Goal: Task Accomplishment & Management: Manage account settings

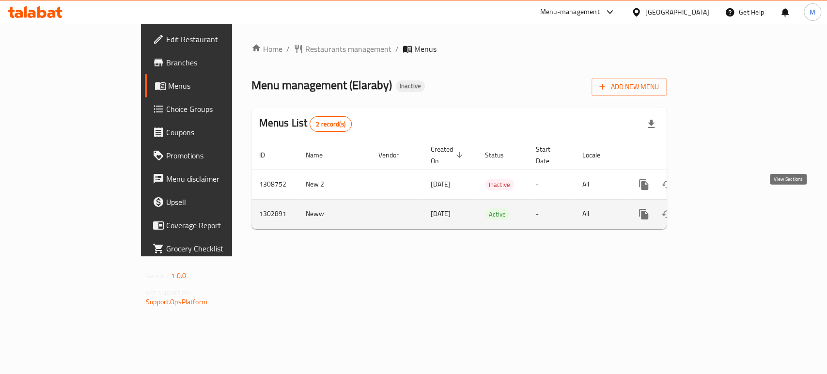
click at [720, 208] on icon "enhanced table" at bounding box center [714, 214] width 12 height 12
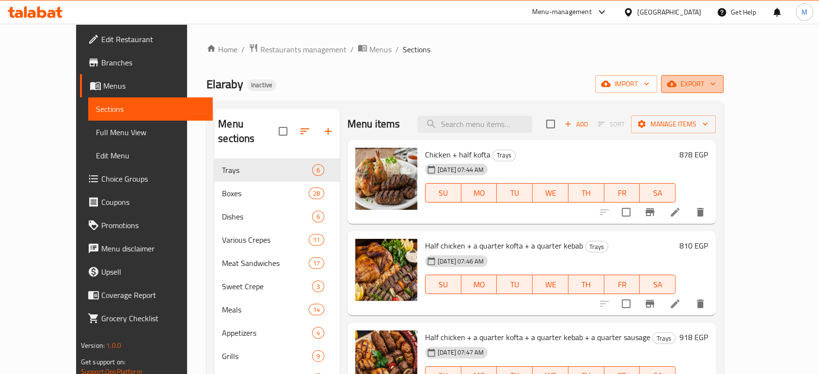
click at [716, 88] on span "export" at bounding box center [692, 84] width 47 height 12
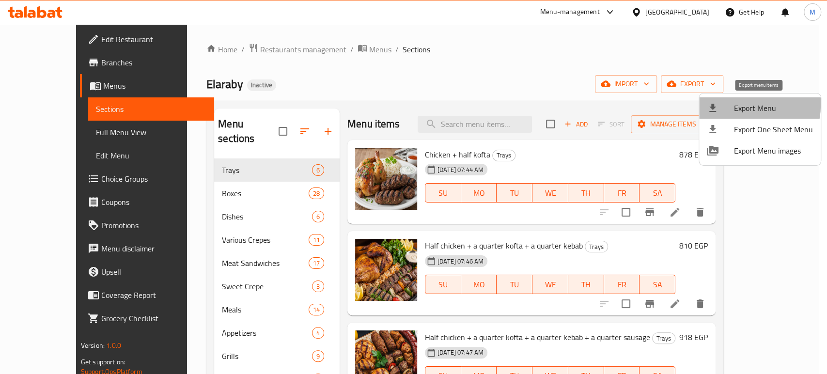
click at [731, 104] on div at bounding box center [720, 108] width 27 height 12
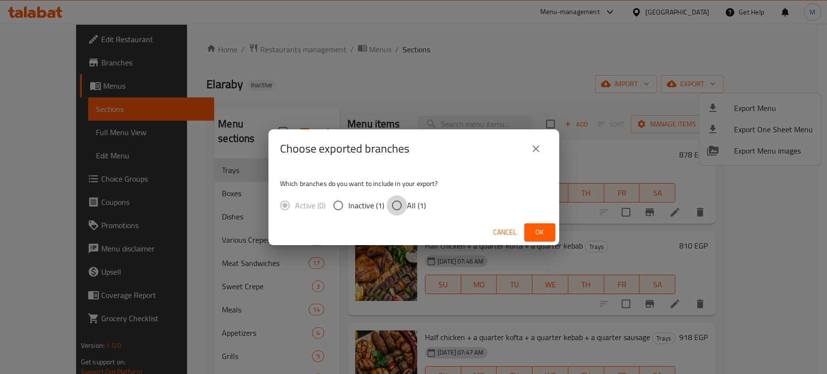
click at [396, 208] on input "All (1)" at bounding box center [397, 205] width 20 height 20
radio input "true"
click at [540, 238] on span "Ok" at bounding box center [540, 232] width 16 height 12
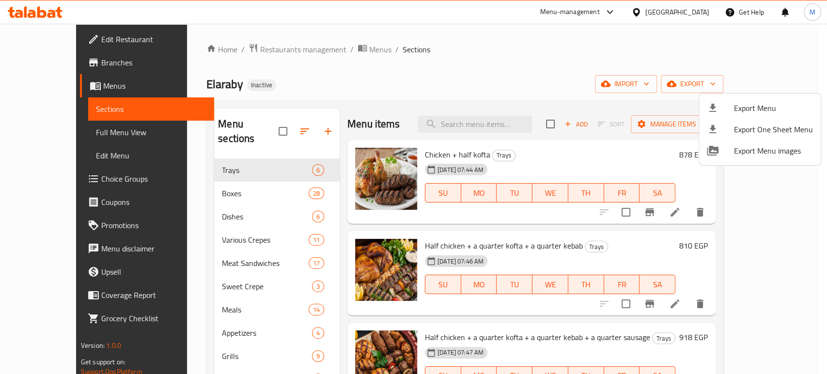
click at [745, 214] on div at bounding box center [413, 187] width 827 height 374
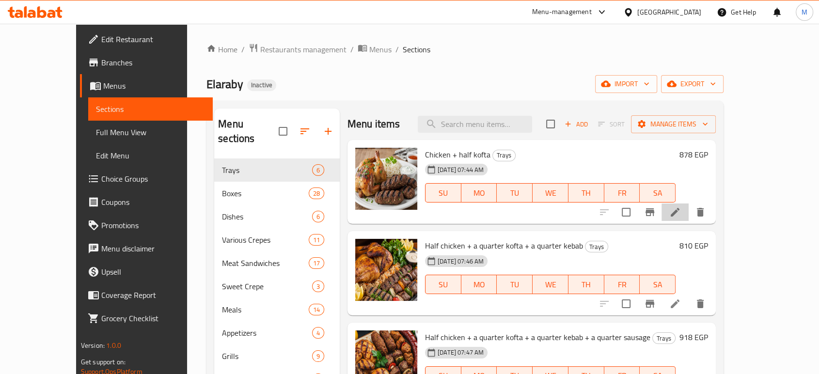
click at [689, 206] on li at bounding box center [675, 212] width 27 height 17
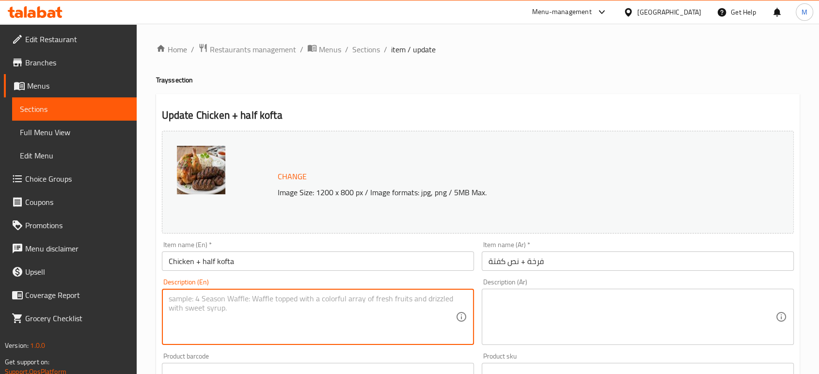
click at [261, 309] on textarea at bounding box center [312, 317] width 287 height 46
paste textarea "Grilled chicken, minced meat skewers, bread, spices."
type textarea "Grilled chicken, minced meat skewers, bread, spices."
paste textarea "دجاج مشوي، أسياخ لحم مفروم، خبز، بهارات."
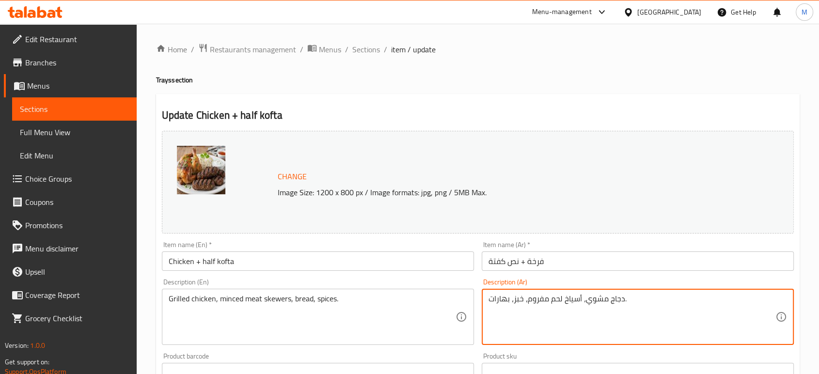
scroll to position [324, 0]
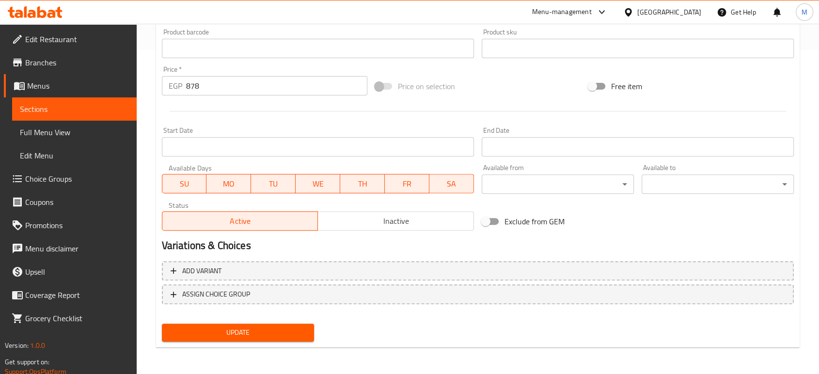
type textarea "دجاج مشوي، أسياخ لحم مفروم، خبز، بهارات."
click at [232, 335] on span "Update" at bounding box center [238, 333] width 137 height 12
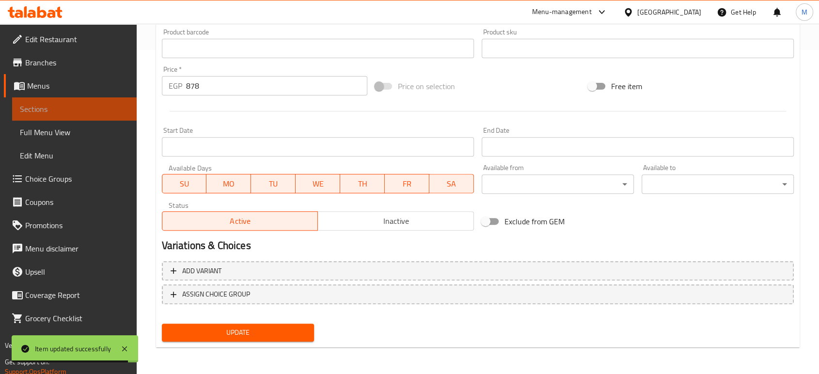
click at [60, 99] on link "Sections" at bounding box center [74, 108] width 125 height 23
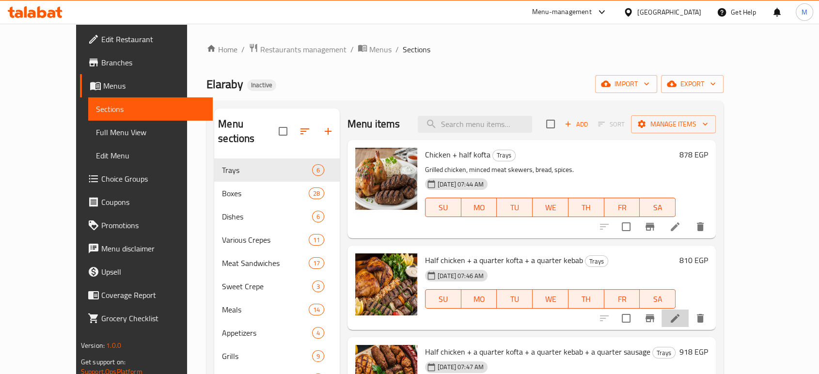
click at [689, 325] on li at bounding box center [675, 318] width 27 height 17
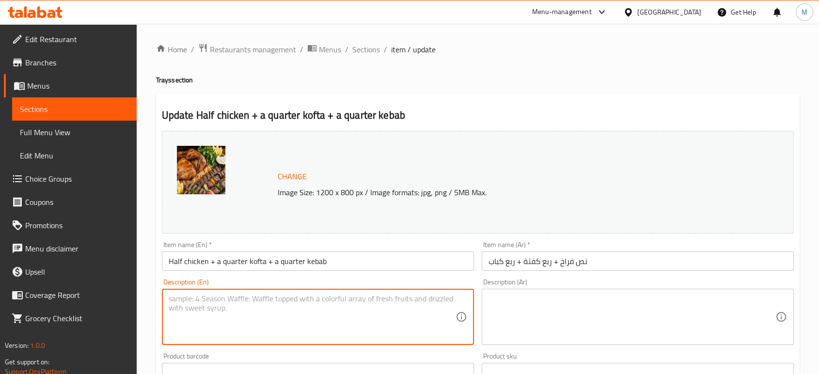
click at [350, 331] on textarea at bounding box center [312, 317] width 287 height 46
paste textarea "Half chicken + a quarter kofta + a quarter kebab"
click at [322, 312] on textarea "Half chicken + a quarter kofta + a quarter kebab" at bounding box center [312, 317] width 287 height 46
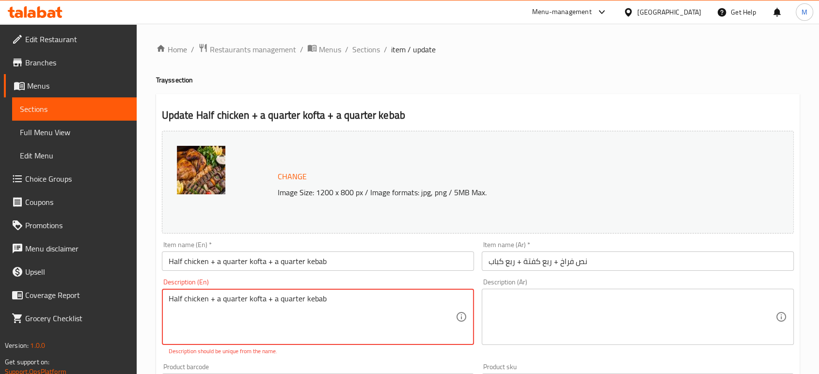
click at [322, 312] on textarea "Half chicken + a quarter kofta + a quarter kebab" at bounding box center [312, 317] width 287 height 46
paste textarea "Grilled chicken, minced meat skewers, grilled meat cubes, bread, spices."
type textarea "Grilled chicken, minced meat skewers, grilled meat cubes, bread, spices."
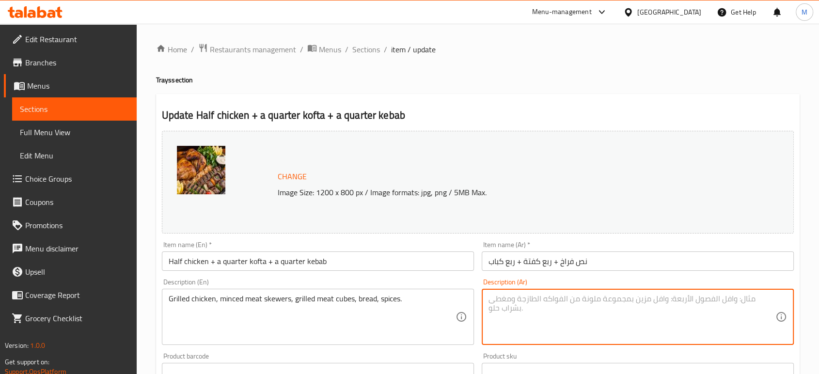
click at [596, 312] on textarea at bounding box center [632, 317] width 287 height 46
paste textarea "دجاج مشوي، أسياخ لحم مفروم، مكعبات لحم مشوي، خبز، بهارات."
click at [711, 318] on textarea "دجاج مشوي، أسياخ لحم مفروم، مكعبات لحم مشوي، خبز، بهارات." at bounding box center [632, 317] width 287 height 46
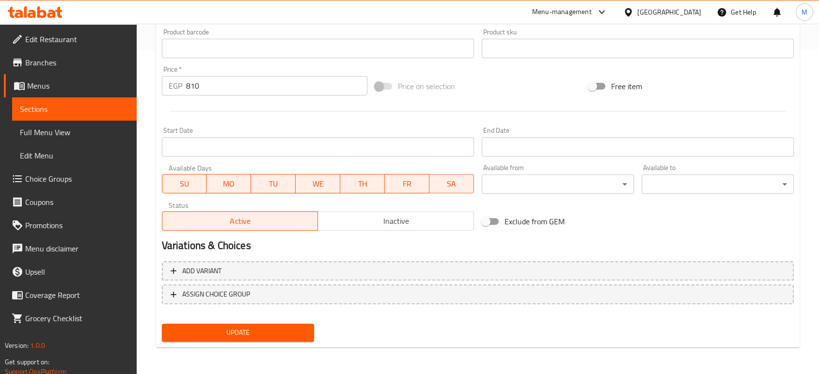
type textarea "دجاج مشوي، أسياخ لحم مفروم، مكعبات لحم مشوي، خبز، بهارات."
click at [255, 331] on span "Update" at bounding box center [238, 333] width 137 height 12
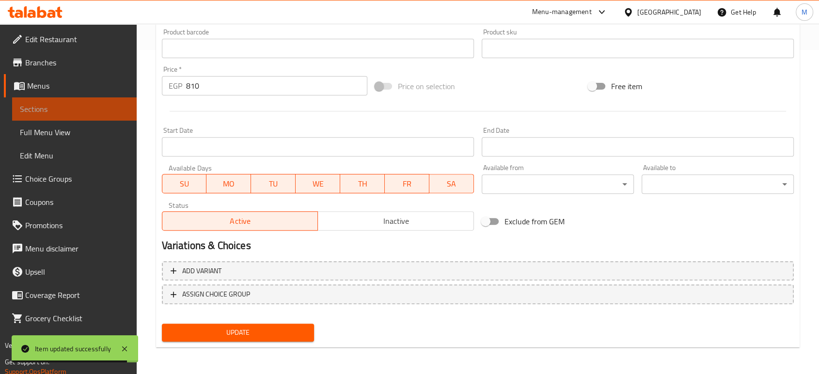
click at [78, 106] on span "Sections" at bounding box center [74, 109] width 109 height 12
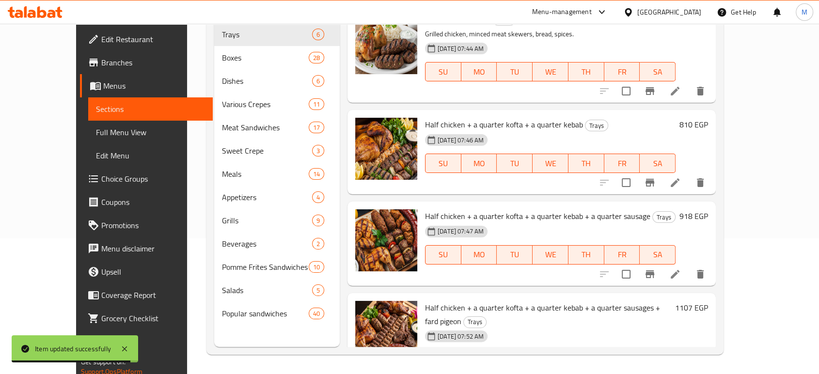
scroll to position [136, 0]
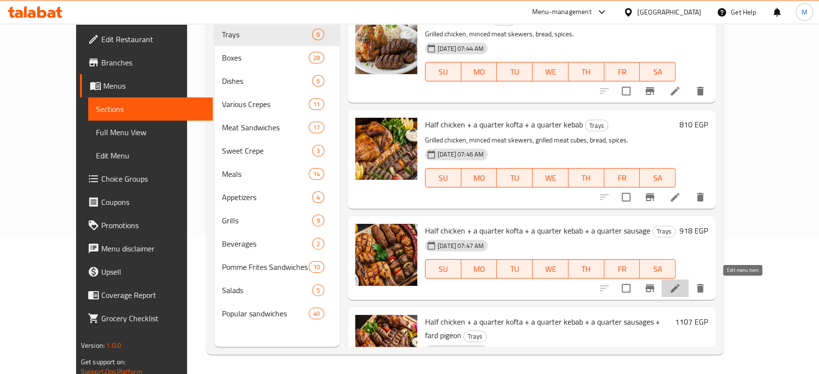
click at [681, 293] on icon at bounding box center [675, 289] width 12 height 12
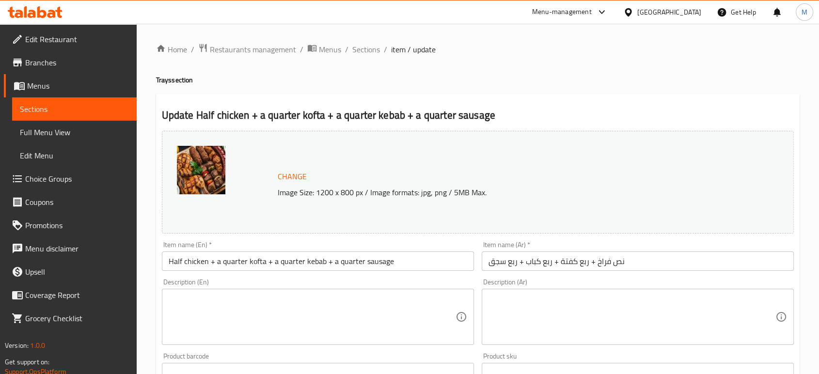
click at [323, 333] on textarea at bounding box center [312, 317] width 287 height 46
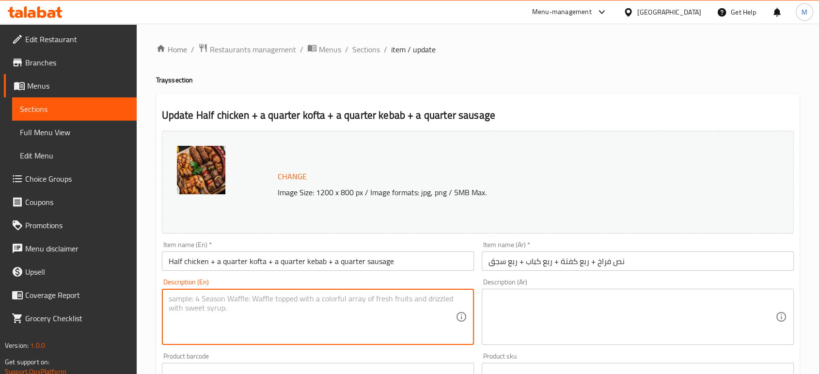
paste textarea "Grilled chicken, minced meat skewers, grilled meat cubes, sausage, spices."
type textarea "Grilled chicken, minced meat skewers, grilled meat cubes, sausage, spices."
paste textarea "دجاج مشوي، أسياخ لحم مفروم، مكعبات لحم مشوي، خبز، بهارات."
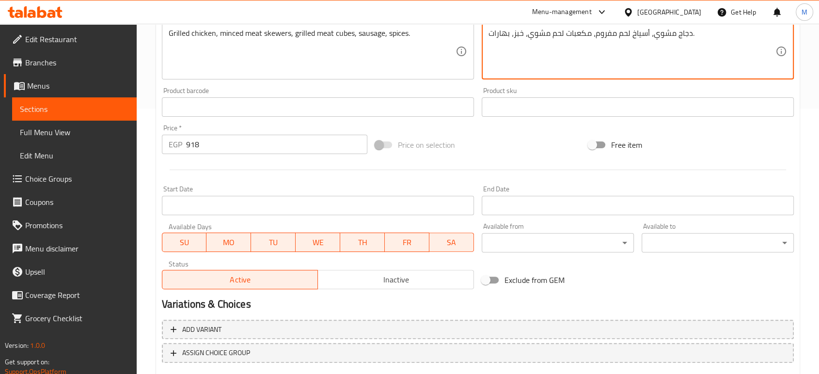
scroll to position [324, 0]
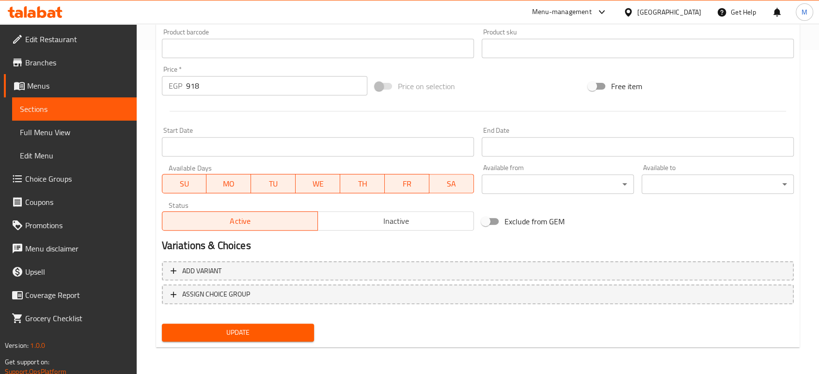
type textarea "دجاج مشوي، أسياخ لحم مفروم، مكعبات لحم مشوي، خبز، بهارات."
click at [287, 333] on span "Update" at bounding box center [238, 333] width 137 height 12
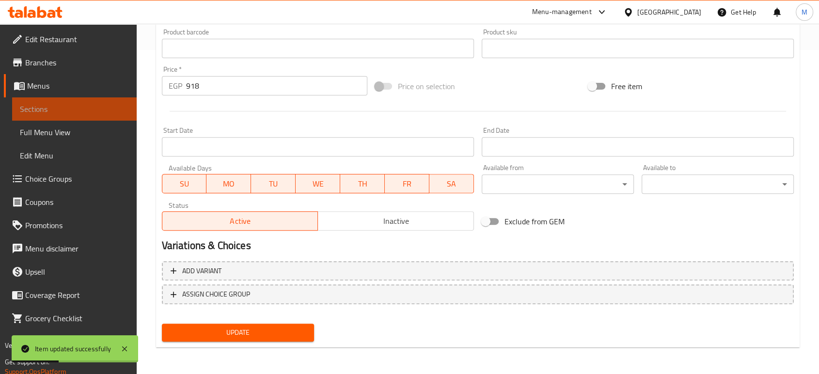
click at [85, 107] on span "Sections" at bounding box center [74, 109] width 109 height 12
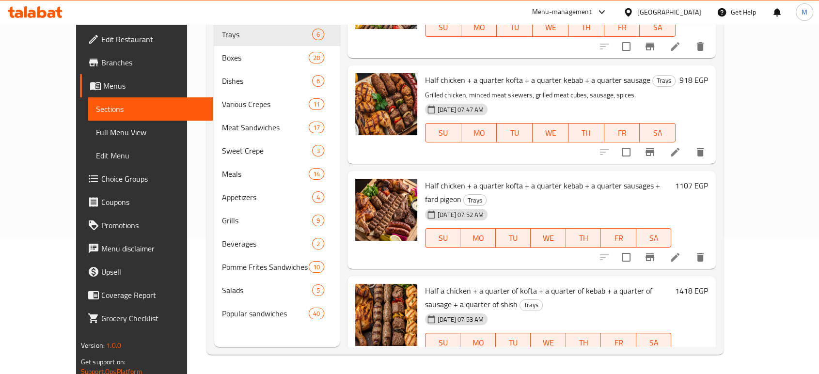
scroll to position [158, 0]
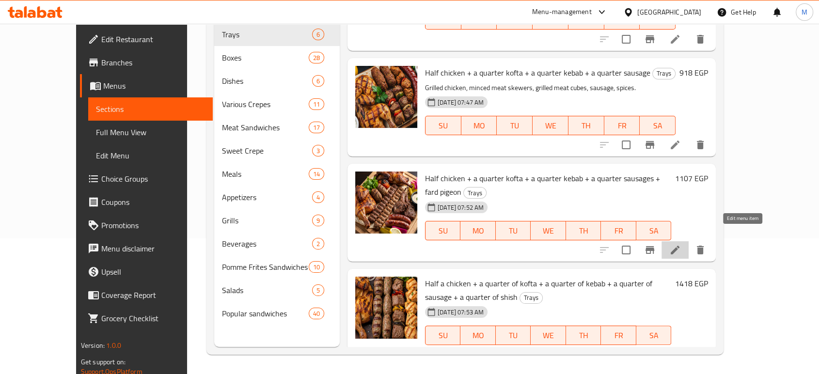
click at [680, 246] on icon at bounding box center [675, 250] width 9 height 9
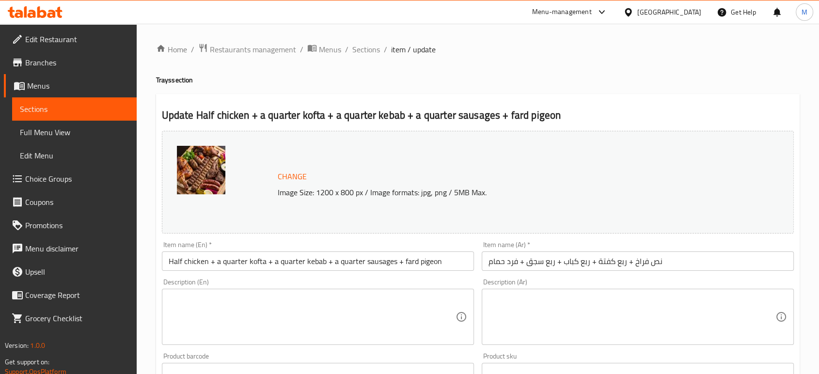
click at [388, 310] on textarea at bounding box center [312, 317] width 287 height 46
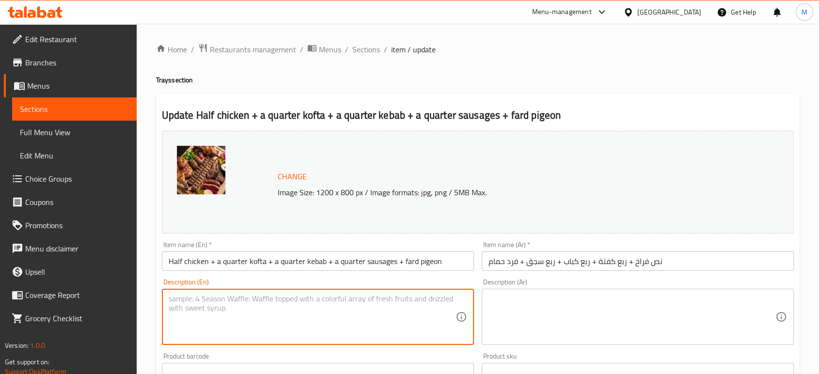
paste textarea "Grilled chicken, minced meat skewers, grilled meat cubes, sausages, grilled pig…"
type textarea "Grilled chicken, minced meat skewers, grilled meat cubes, sausages, grilled pig…"
paste textarea "دجاج مشوي، أسياخ لحم مفروم، مكعبات لحم مشوي، سجق، حمام مشوي، بهارات."
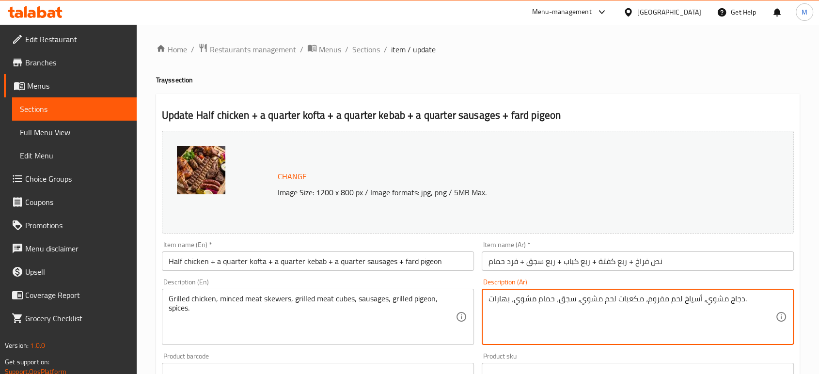
scroll to position [324, 0]
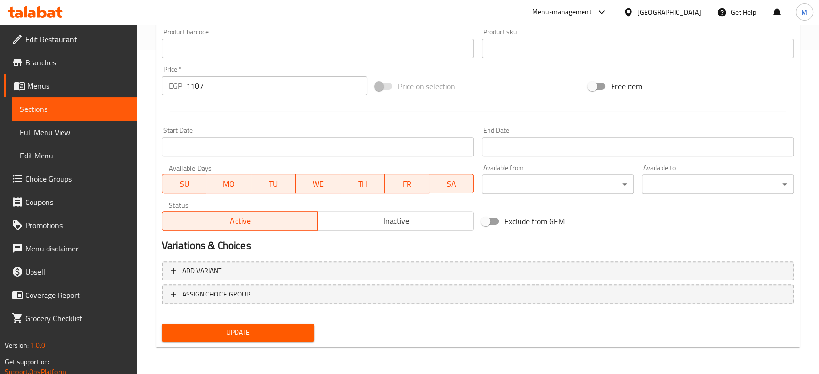
type textarea "دجاج مشوي، أسياخ لحم مفروم، مكعبات لحم مشوي، سجق، حمام مشوي، بهارات."
click at [289, 334] on span "Update" at bounding box center [238, 333] width 137 height 12
click at [62, 123] on link "Full Menu View" at bounding box center [74, 132] width 125 height 23
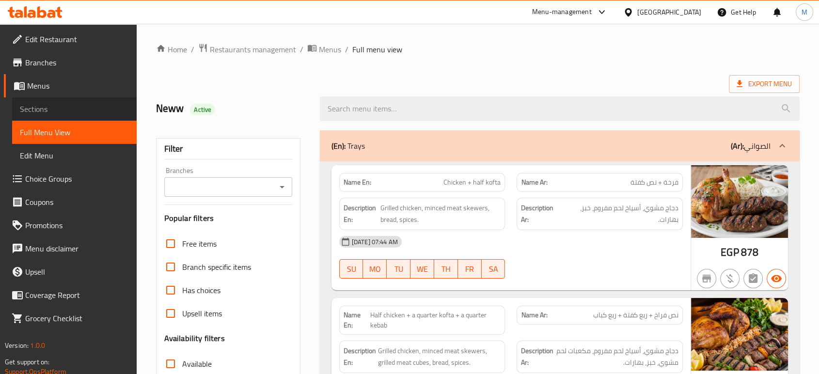
click at [52, 112] on span "Sections" at bounding box center [74, 109] width 109 height 12
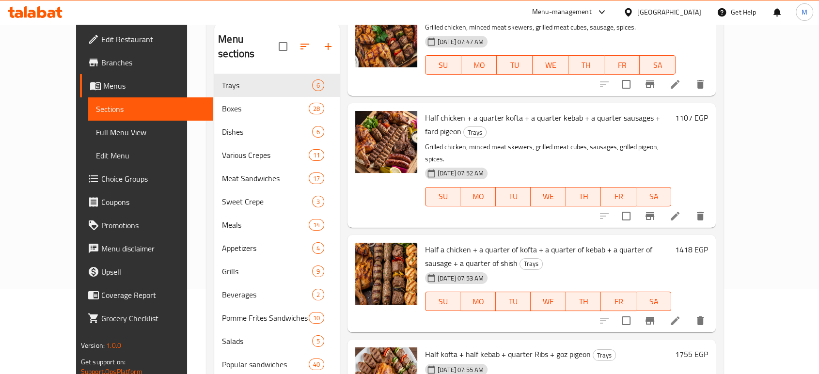
scroll to position [86, 0]
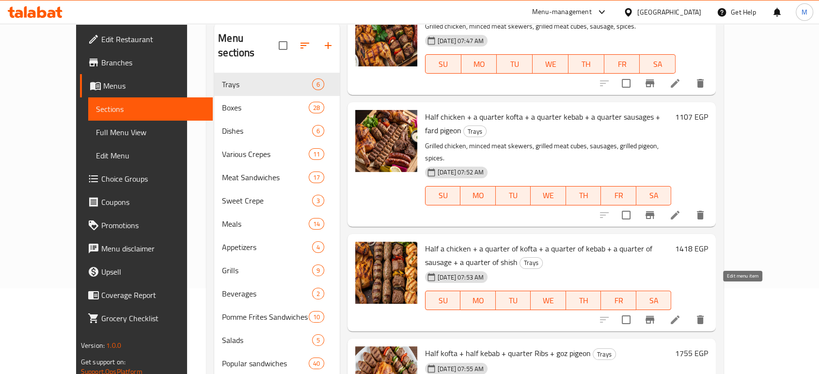
click at [681, 314] on icon at bounding box center [675, 320] width 12 height 12
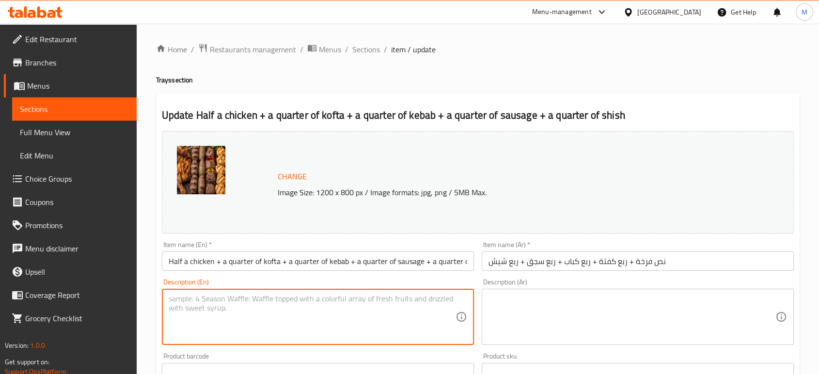
click at [270, 314] on textarea at bounding box center [312, 317] width 287 height 46
paste textarea "Grilled chicken, minced meat skewers, grilled meat cubes, sausages, grilled mea…"
type textarea "Grilled chicken, minced meat skewers, grilled meat cubes, sausages, grilled mea…"
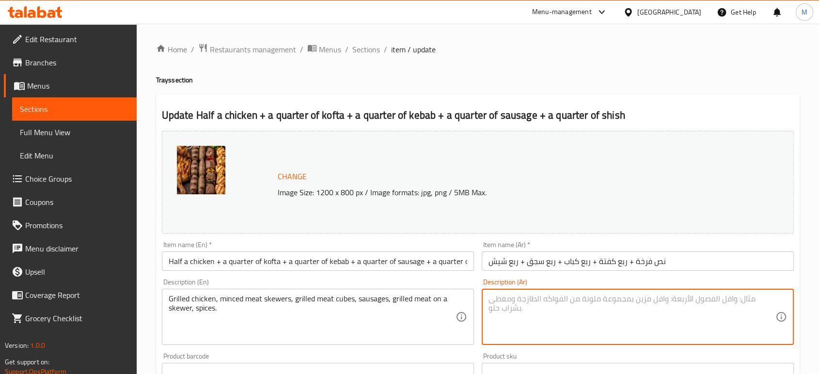
click at [576, 317] on textarea at bounding box center [632, 317] width 287 height 46
paste textarea "دجاج مشوي، أسياخ لحم مفروم، مكعبات لحم مشوي، سجق، لحم مشوي على سيخ، بهارات."
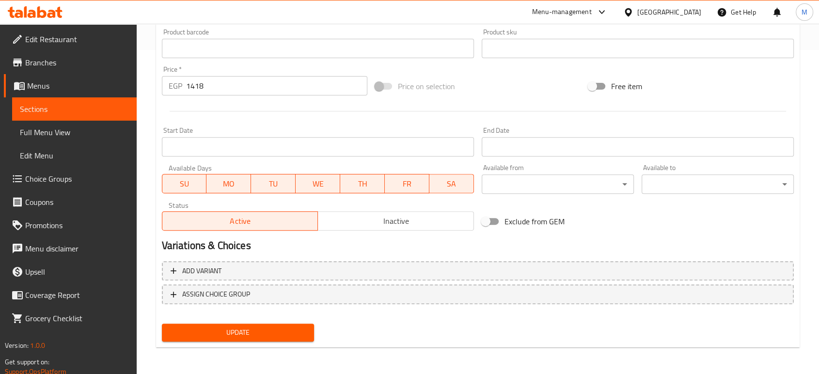
type textarea "دجاج مشوي، أسياخ لحم مفروم، مكعبات لحم مشوي، سجق، لحم مشوي على سيخ، بهارات."
click at [279, 342] on div "Update" at bounding box center [238, 333] width 160 height 26
click at [275, 337] on span "Update" at bounding box center [238, 333] width 137 height 12
click at [264, 327] on span "Update" at bounding box center [238, 333] width 137 height 12
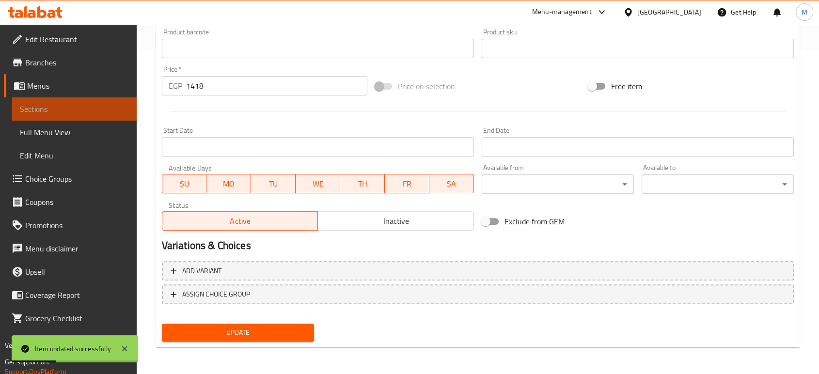
click at [50, 106] on span "Sections" at bounding box center [74, 109] width 109 height 12
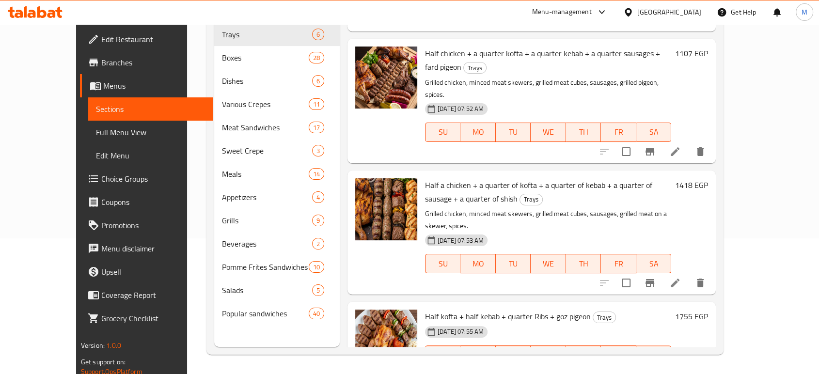
scroll to position [284, 0]
click at [681, 368] on icon at bounding box center [675, 374] width 12 height 12
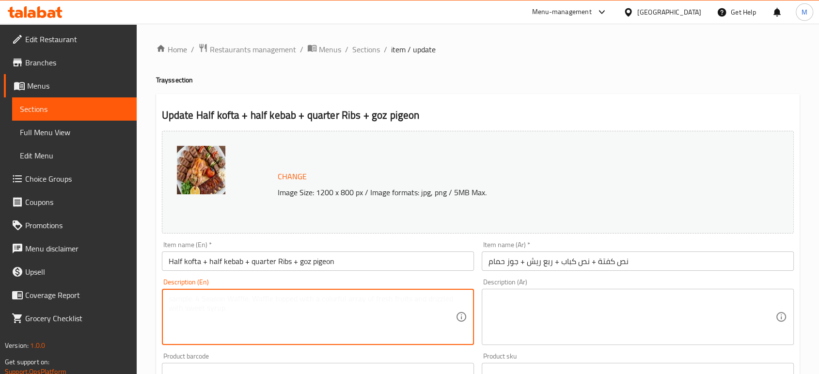
click at [349, 309] on textarea at bounding box center [312, 317] width 287 height 46
paste textarea "Minced meat skewers, grilled meat cubes, grilled ribs, grilled pigeon, spices."
type textarea "Minced meat skewers, grilled meat cubes, grilled ribs, grilled pigeon, spices."
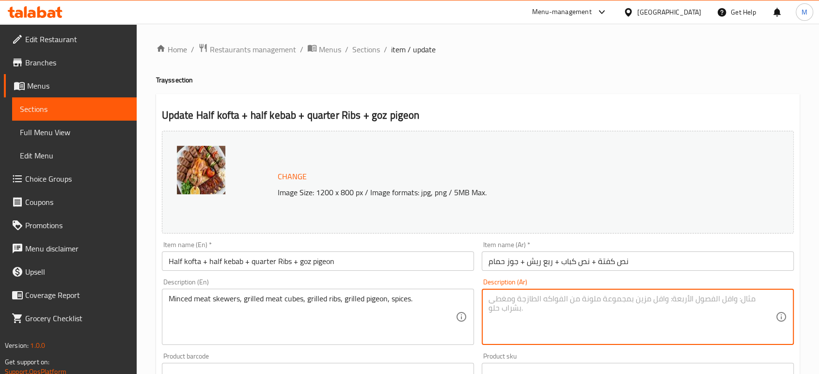
click at [555, 323] on textarea at bounding box center [632, 317] width 287 height 46
paste textarea "أسياخ لحم مفروم، مكعبات لحم مشوية، ضلوع مشوية، حمام مشوي، بهارات."
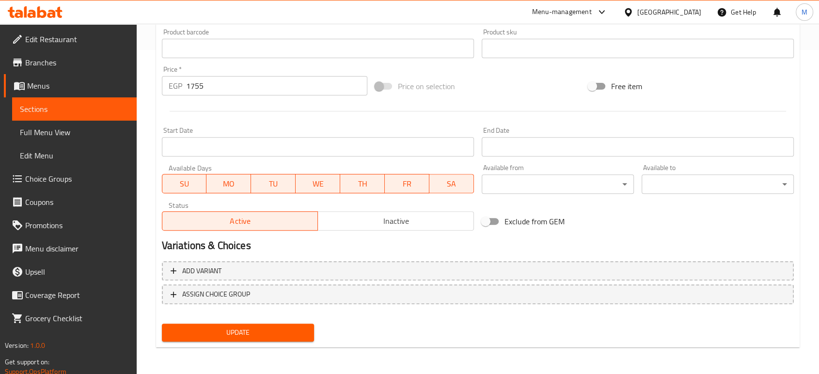
type textarea "أسياخ لحم مفروم، مكعبات لحم مشوية، ضلوع مشوية، حمام مشوي، بهارات."
click at [215, 333] on span "Update" at bounding box center [238, 333] width 137 height 12
click at [87, 100] on link "Sections" at bounding box center [74, 108] width 125 height 23
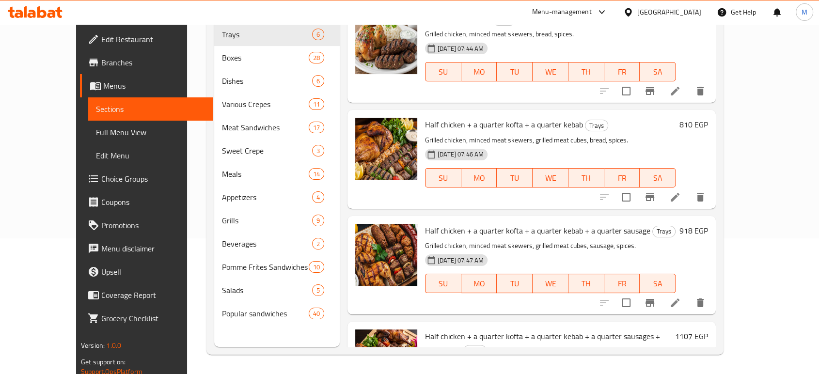
scroll to position [136, 0]
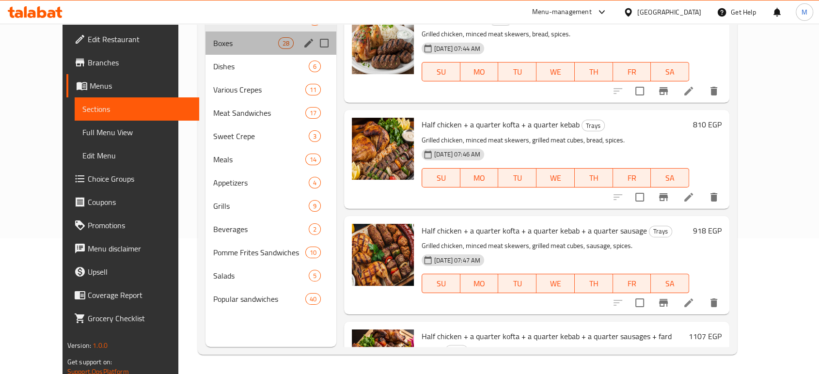
click at [233, 49] on div "Boxes 28" at bounding box center [271, 43] width 131 height 23
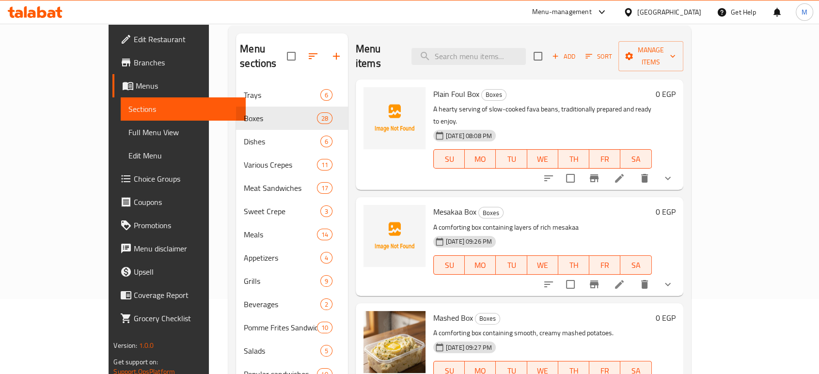
scroll to position [86, 0]
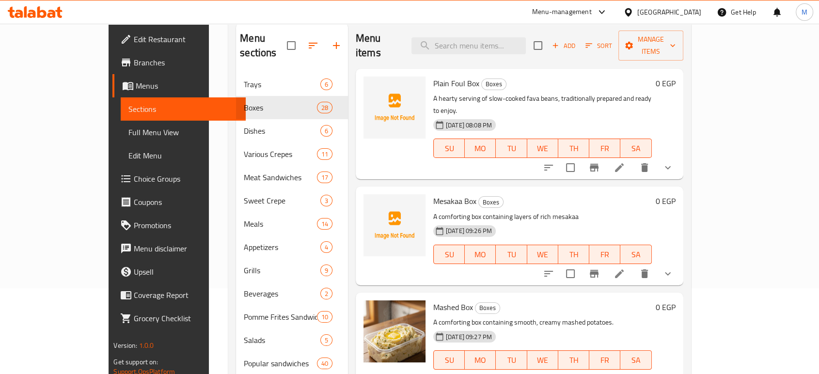
click at [128, 130] on span "Full Menu View" at bounding box center [182, 133] width 109 height 12
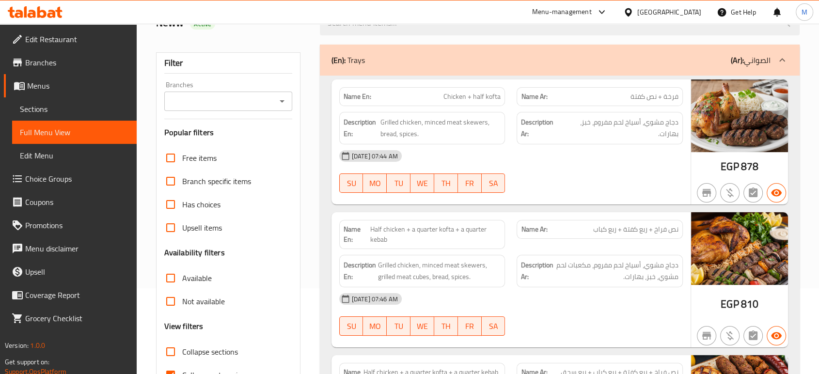
scroll to position [1837, 0]
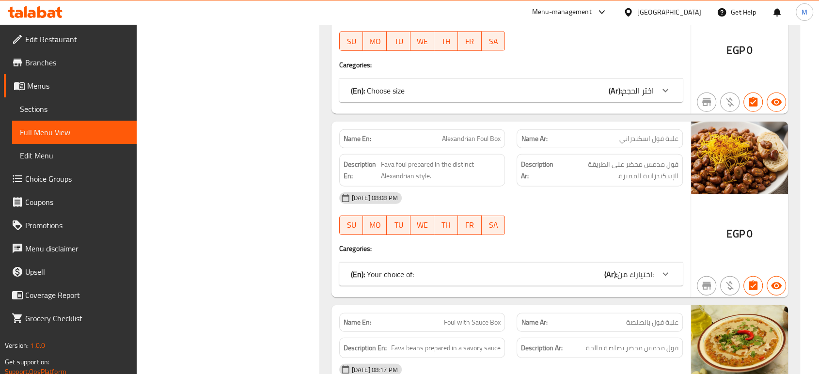
scroll to position [7922, 0]
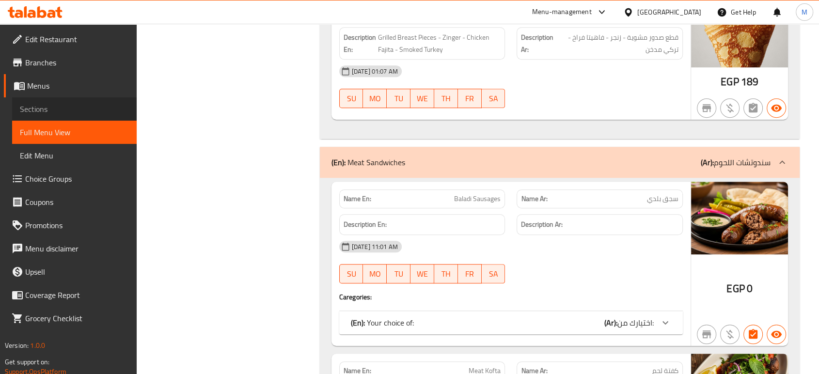
click at [40, 114] on span "Sections" at bounding box center [74, 109] width 109 height 12
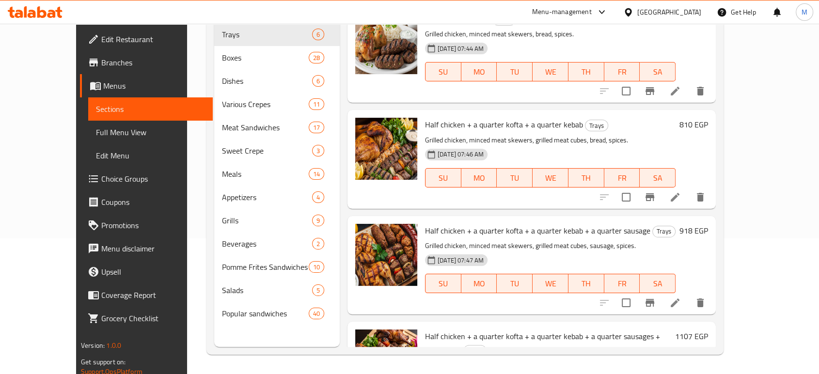
scroll to position [136, 0]
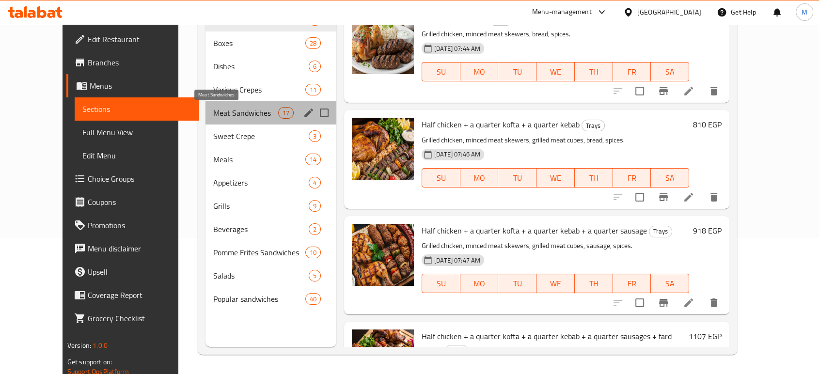
click at [232, 108] on span "Meat Sandwiches" at bounding box center [245, 113] width 65 height 12
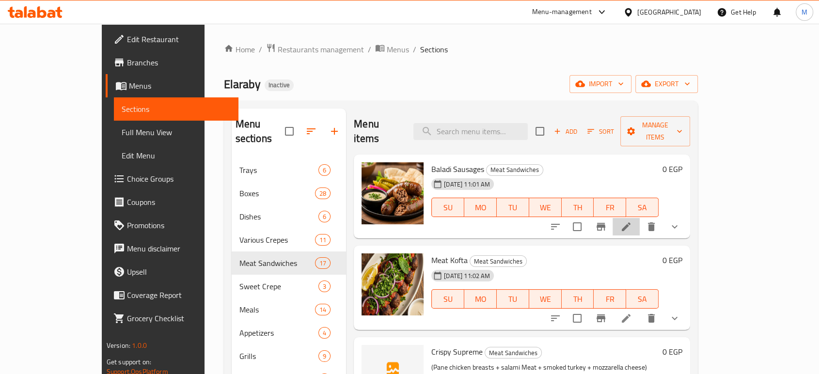
click at [640, 218] on li at bounding box center [626, 226] width 27 height 17
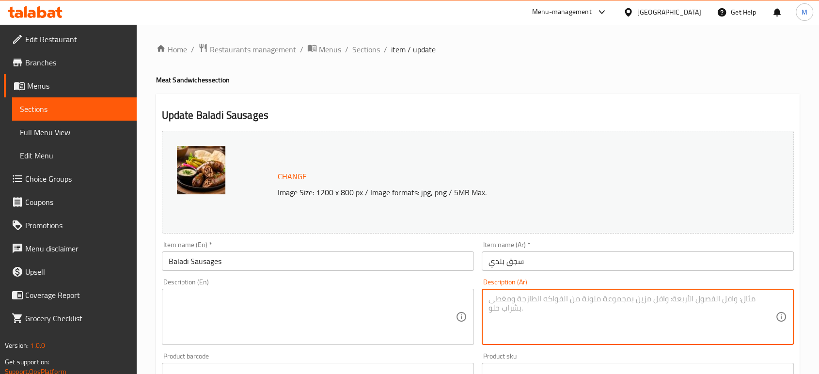
click at [608, 314] on textarea at bounding box center [632, 317] width 287 height 46
paste textarea "لحم مفروم، بهارات، ثوم، بصل، أغلفة."
type textarea "لحم مفروم، بهارات، ثوم، بصل،"
click at [261, 305] on textarea at bounding box center [312, 317] width 287 height 46
paste textarea "Minced meat, spices, garlic, onion"
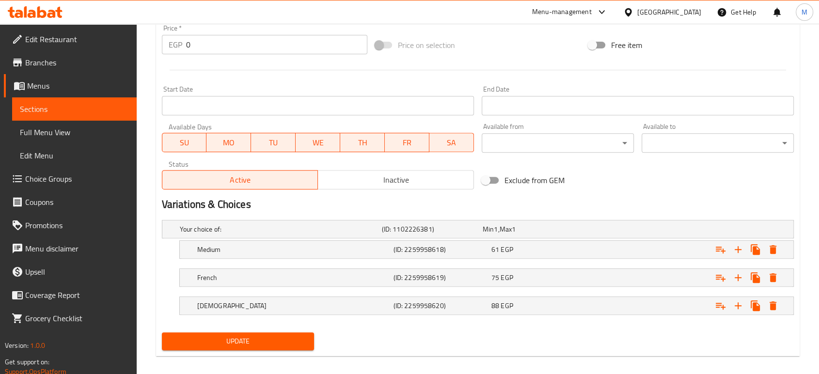
scroll to position [374, 0]
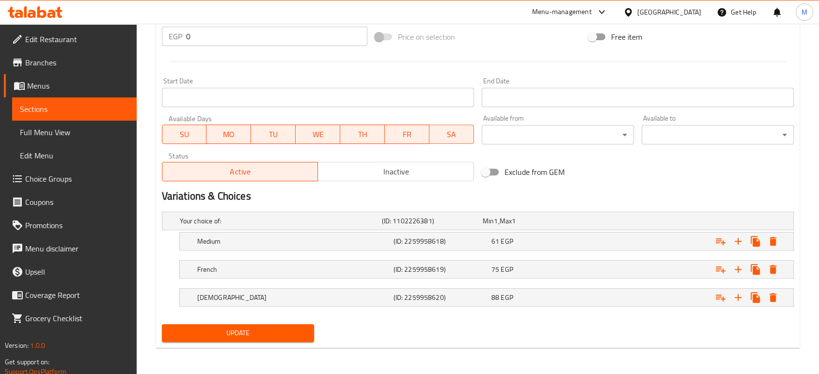
type textarea "Minced meat, spices, garlic, onion"
click at [271, 335] on span "Update" at bounding box center [238, 333] width 137 height 12
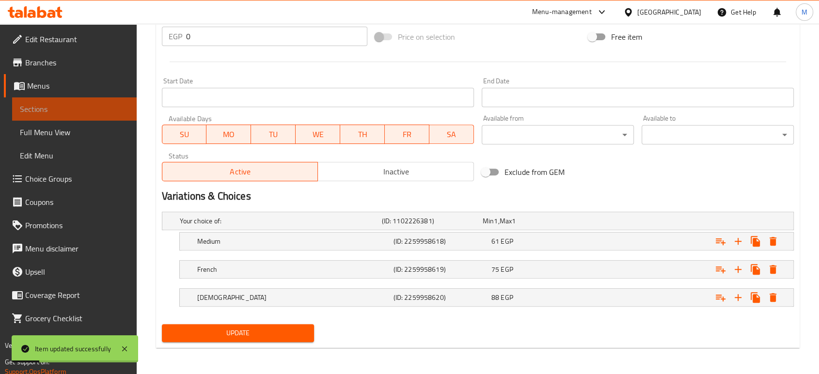
click at [82, 108] on span "Sections" at bounding box center [74, 109] width 109 height 12
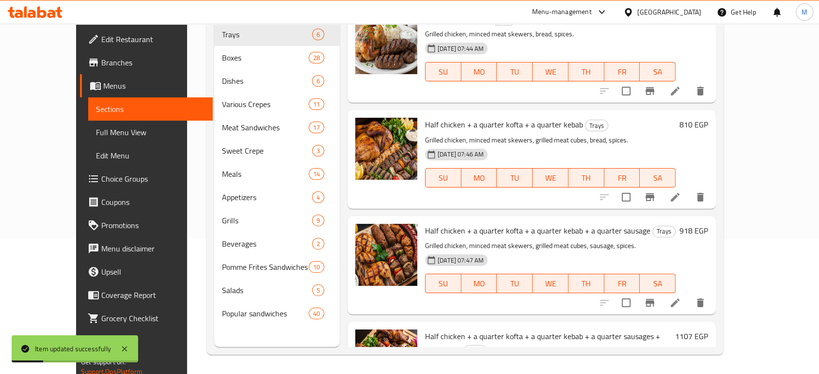
scroll to position [136, 0]
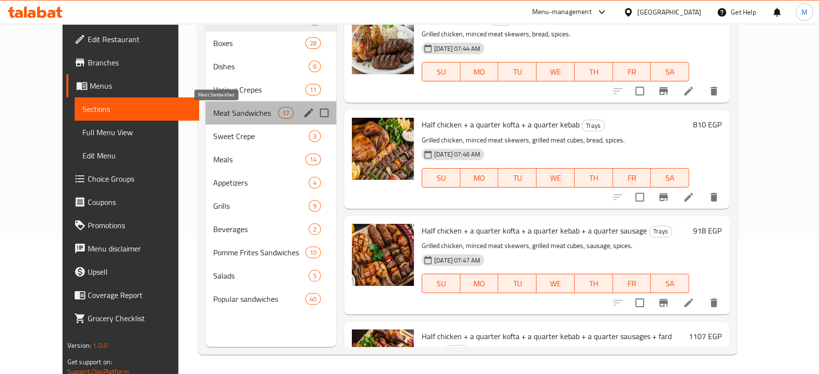
click at [232, 117] on span "Meat Sandwiches" at bounding box center [245, 113] width 65 height 12
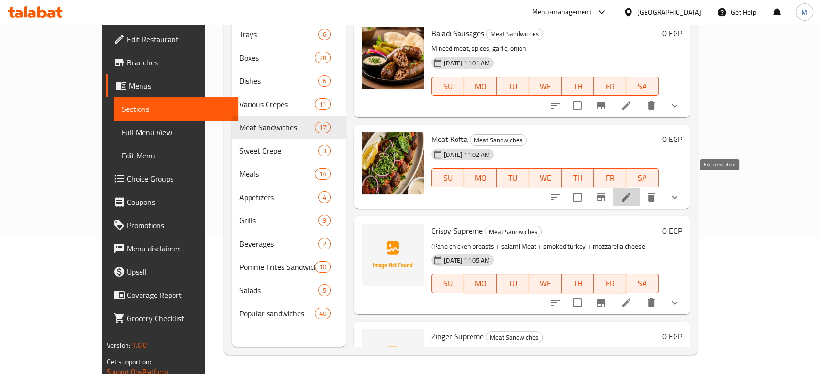
click at [632, 191] on icon at bounding box center [626, 197] width 12 height 12
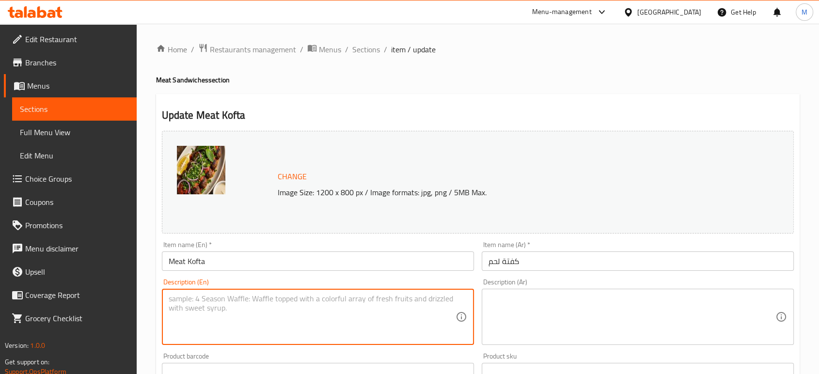
click at [252, 304] on textarea at bounding box center [312, 317] width 287 height 46
paste textarea "Ground meat, onions, parsley, spices, bread."
type textarea "Ground meat, onions, parsley, spices, bread."
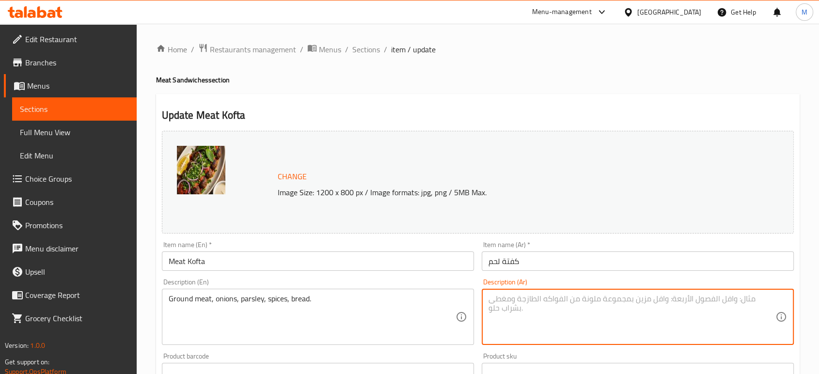
click at [528, 305] on textarea at bounding box center [632, 317] width 287 height 46
paste textarea "لحم مفروم، بصل، بقدونس، بهارات، خبز."
click at [528, 305] on textarea "لحم مفروم، بصل، بقدونس، بهارات، خبز." at bounding box center [632, 317] width 287 height 46
type textarea "لحم مفروم، بصل، بقدونس، بهارات، خبز."
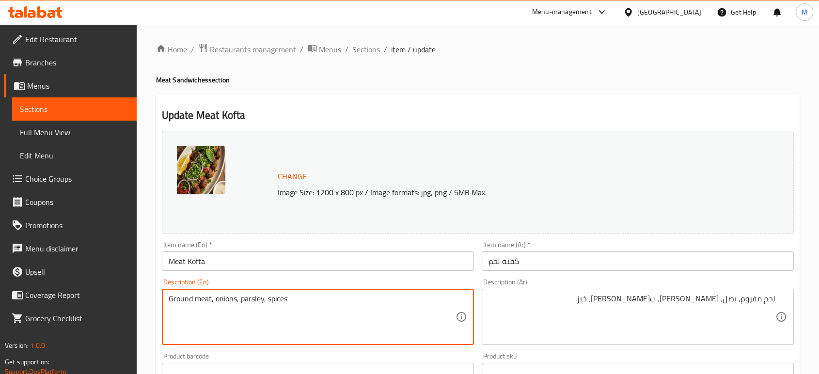
type textarea "Ground meat, onions, parsley, spices"
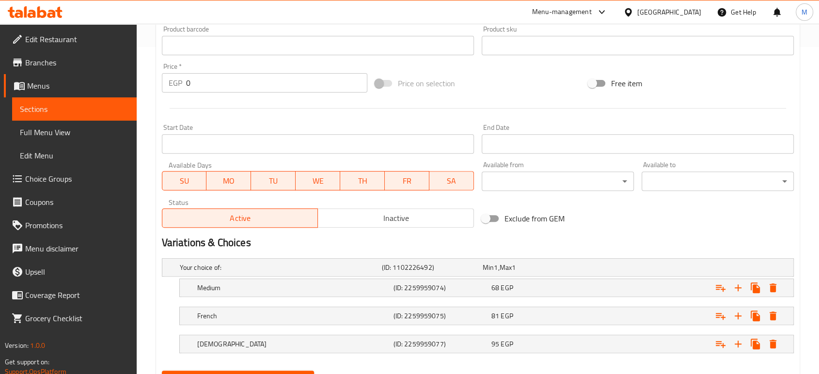
scroll to position [374, 0]
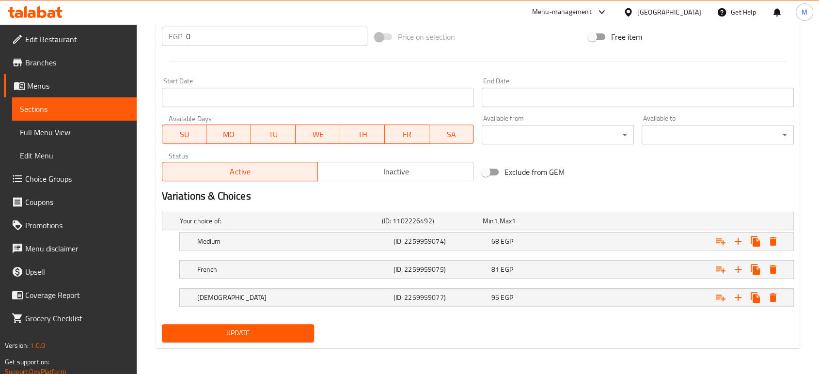
type textarea "لحم مفروم، بصل، بقدونس، بهارات"
click at [248, 336] on span "Update" at bounding box center [238, 333] width 137 height 12
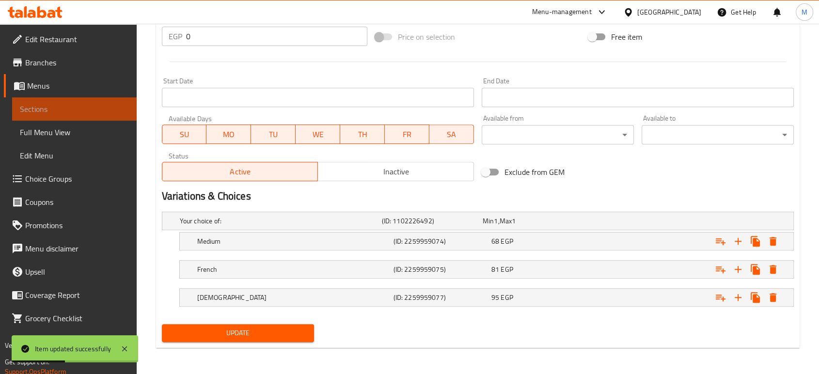
click at [103, 108] on span "Sections" at bounding box center [74, 109] width 109 height 12
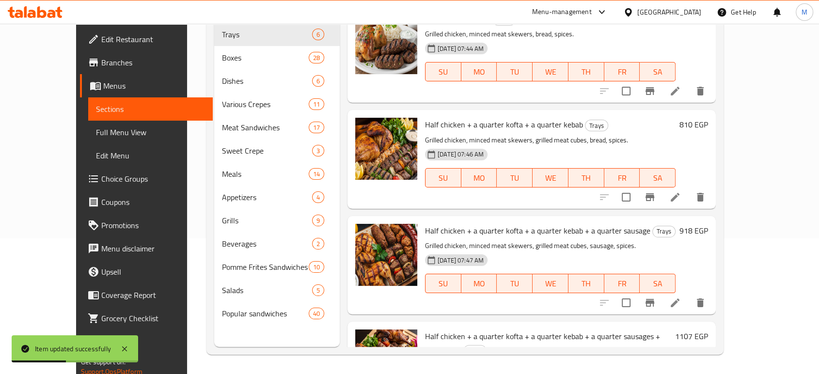
scroll to position [136, 0]
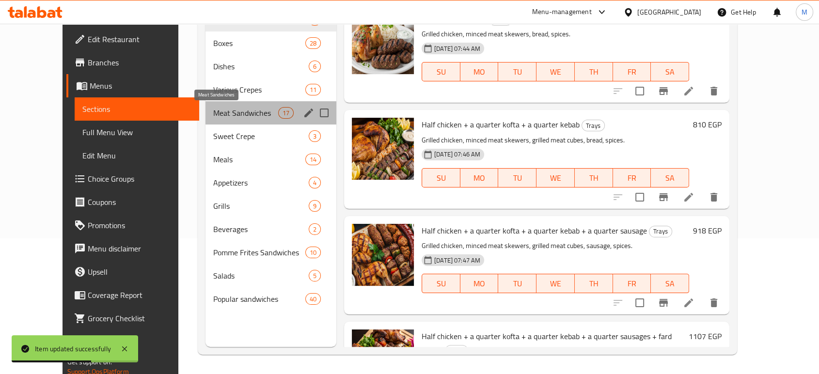
click at [213, 112] on span "Meat Sandwiches" at bounding box center [245, 113] width 65 height 12
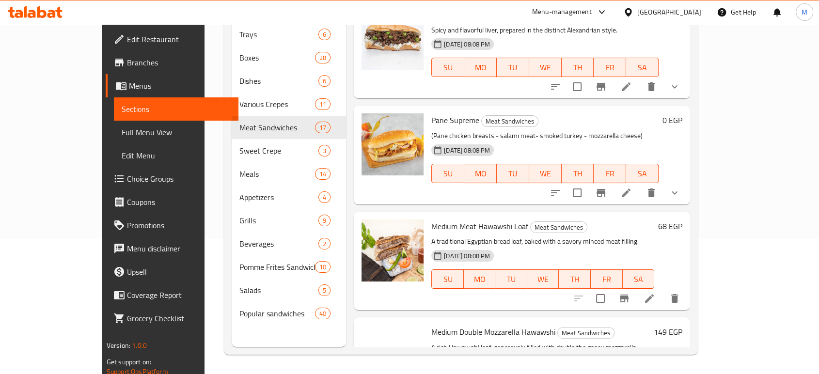
scroll to position [1450, 0]
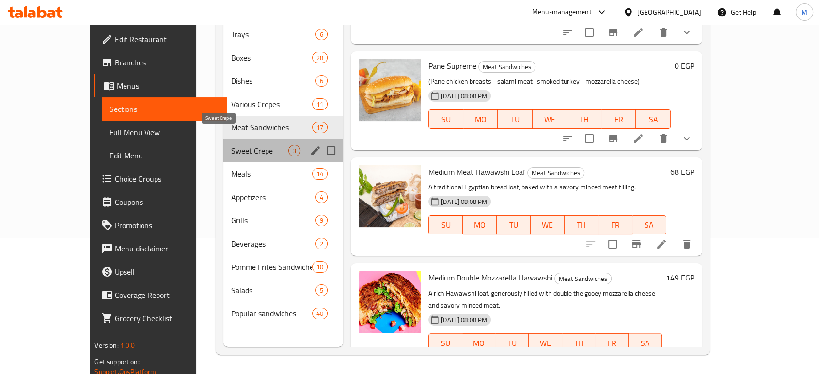
click at [252, 145] on span "Sweet Crepe" at bounding box center [259, 151] width 57 height 12
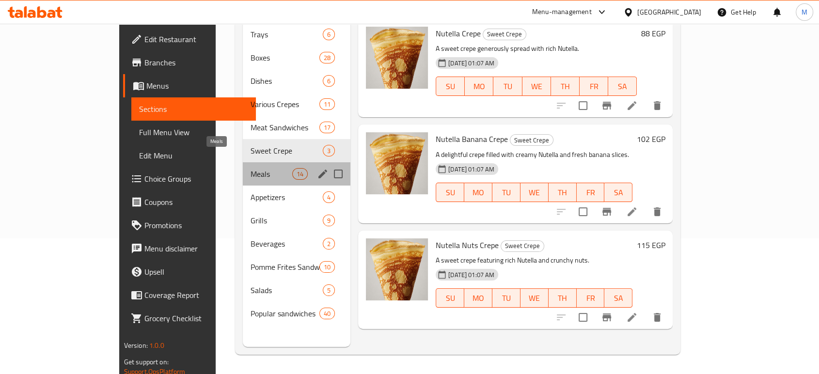
click at [251, 168] on span "Meals" at bounding box center [271, 174] width 41 height 12
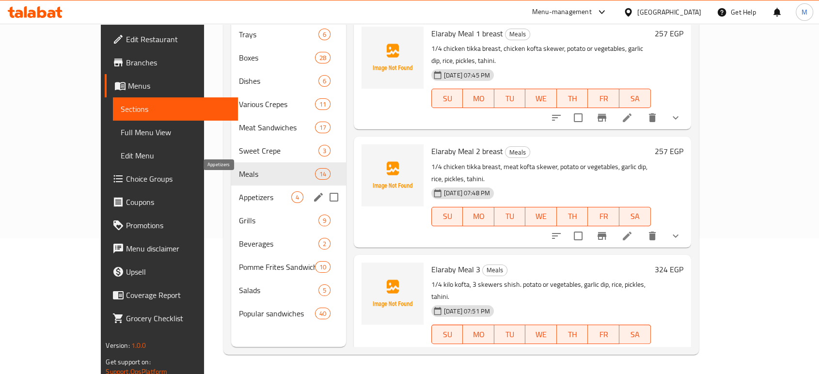
click at [239, 191] on span "Appetizers" at bounding box center [265, 197] width 52 height 12
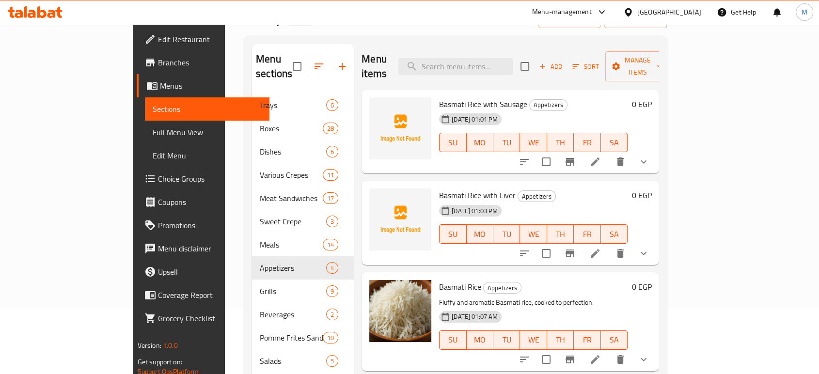
scroll to position [71, 0]
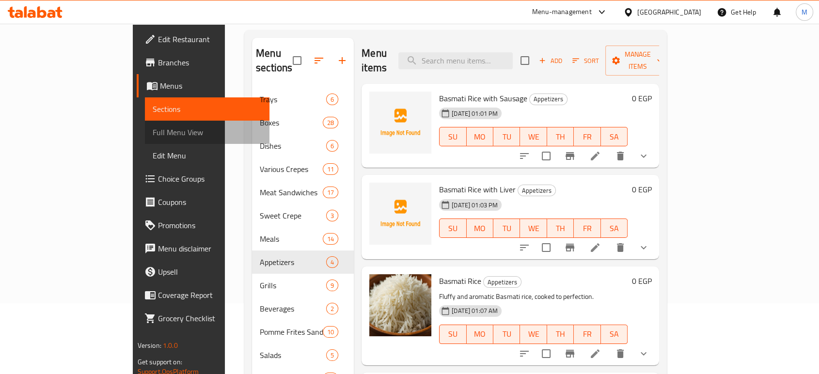
click at [153, 135] on span "Full Menu View" at bounding box center [207, 133] width 109 height 12
click at [153, 138] on span "Full Menu View" at bounding box center [207, 133] width 109 height 12
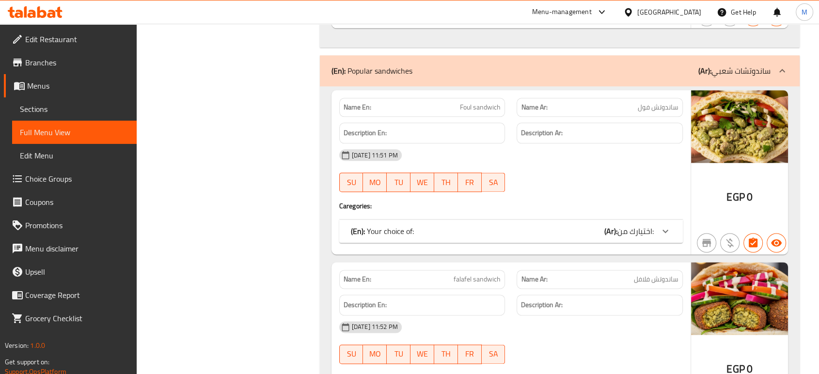
scroll to position [19528, 0]
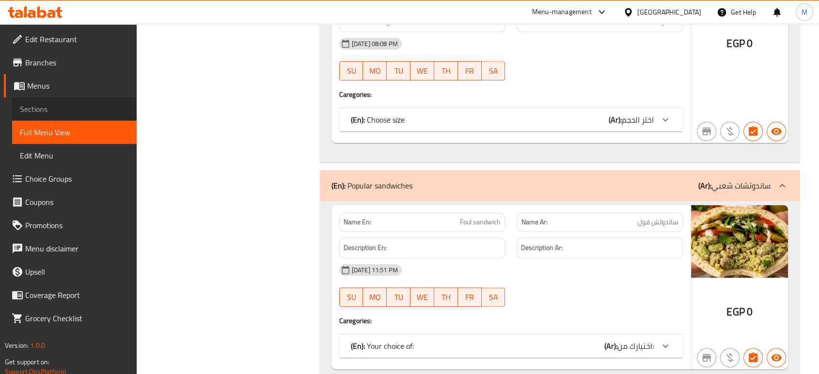
click at [35, 110] on span "Sections" at bounding box center [74, 109] width 109 height 12
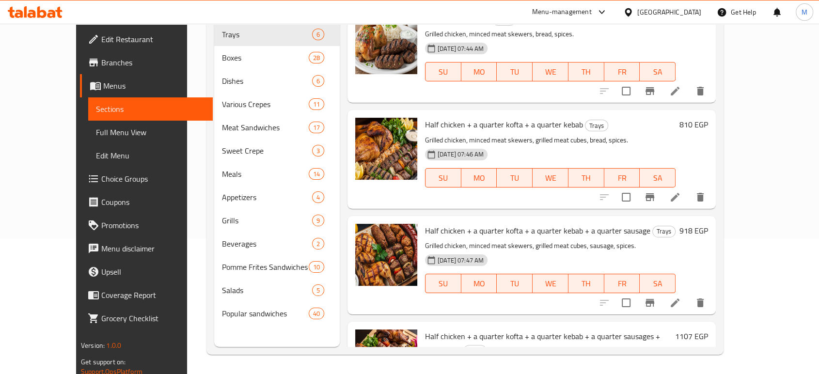
scroll to position [136, 0]
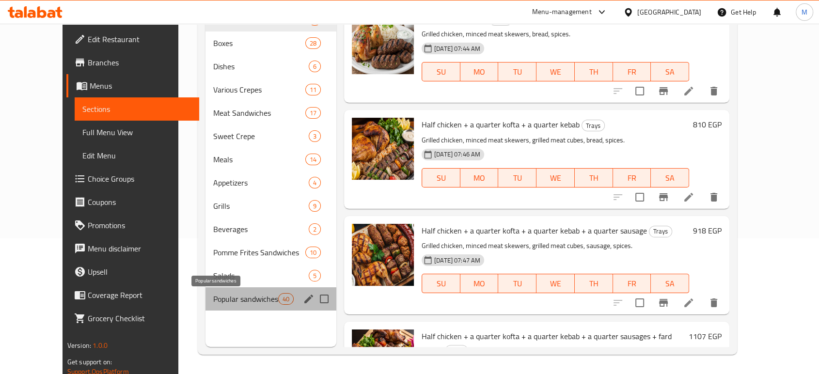
click at [213, 303] on span "Popular sandwiches" at bounding box center [245, 299] width 65 height 12
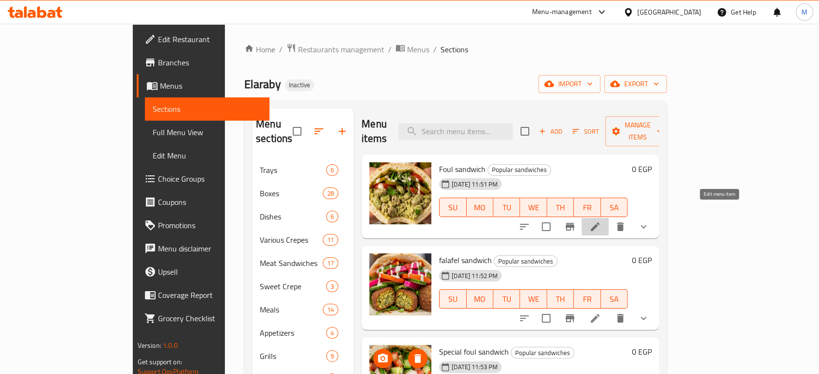
click at [601, 221] on icon at bounding box center [595, 227] width 12 height 12
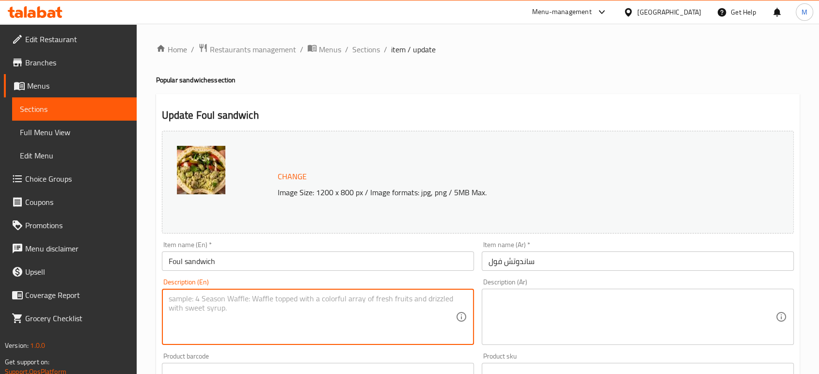
click at [219, 308] on textarea at bounding box center [312, 317] width 287 height 46
paste textarea "Mashed fava beans, oil, bread, spices."
type textarea "Mashed fava beans, oil, bread, spices."
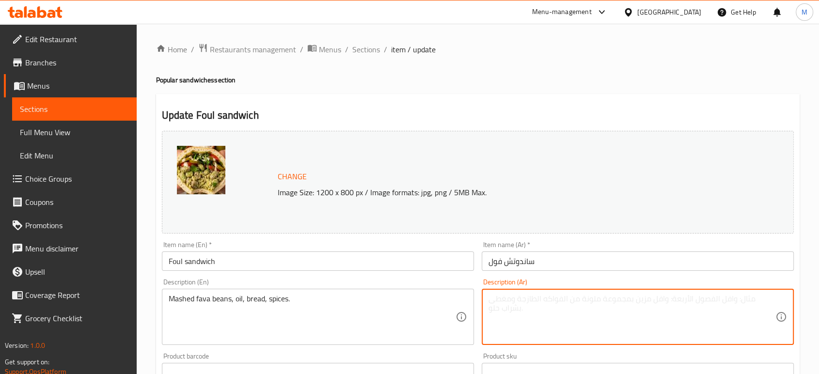
paste textarea "فول مهروس، زيت، خبز، بهارات."
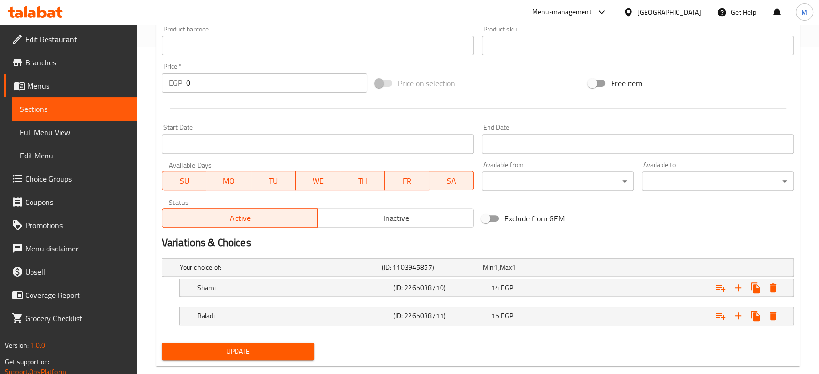
type textarea "فول مهروس، زيت، خبز، بهارات."
click at [229, 355] on span "Update" at bounding box center [238, 352] width 137 height 12
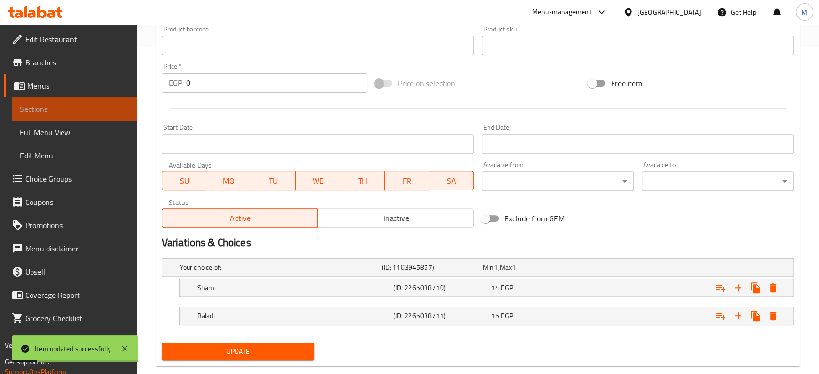
click at [87, 109] on span "Sections" at bounding box center [74, 109] width 109 height 12
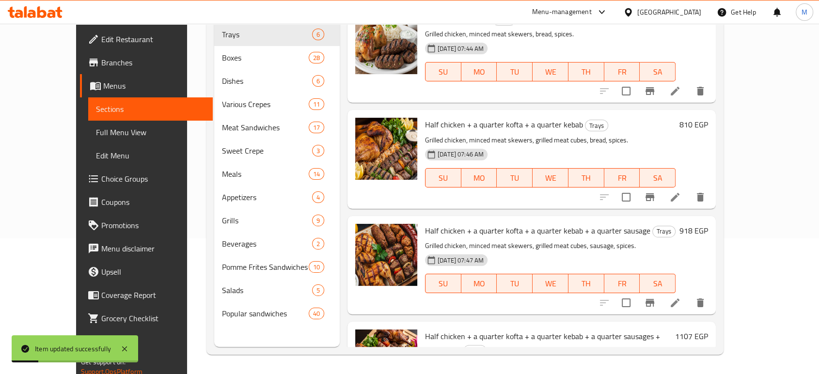
scroll to position [136, 0]
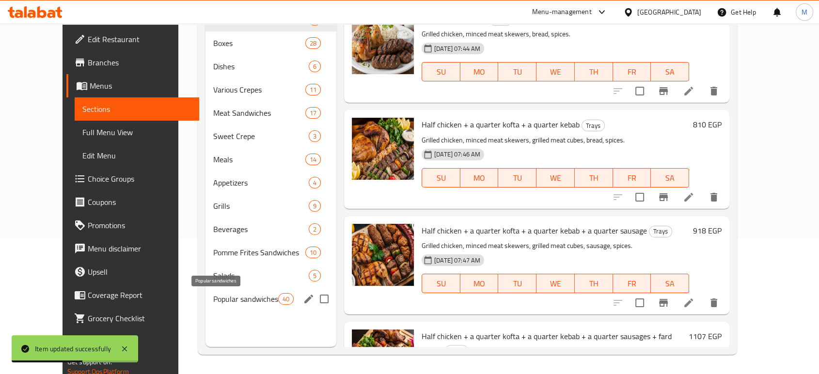
click at [213, 296] on span "Popular sandwiches" at bounding box center [245, 299] width 65 height 12
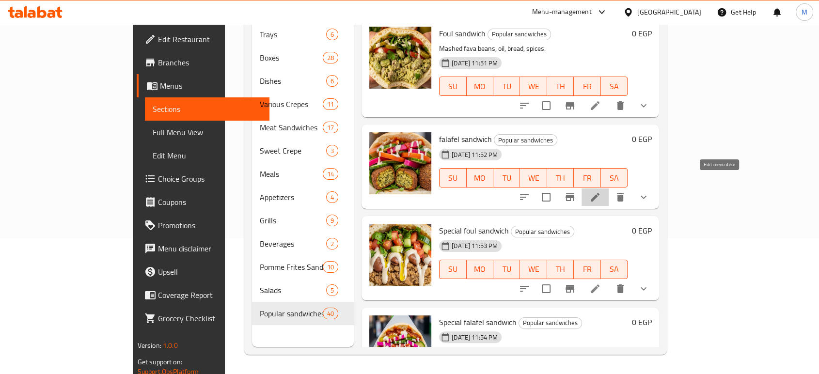
click at [600, 193] on icon at bounding box center [595, 197] width 9 height 9
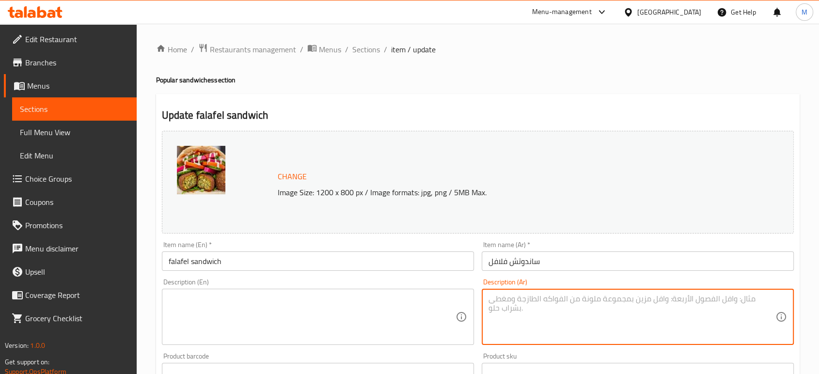
click at [539, 315] on textarea at bounding box center [632, 317] width 287 height 46
paste textarea "أقراص الحمص المطحونة المقلية، الخضار، الزيت، البهارات، الخبز."
type textarea "أقراص الحمص المطحونة المقلية، الخضار، الزيت، البهارات، الخبز."
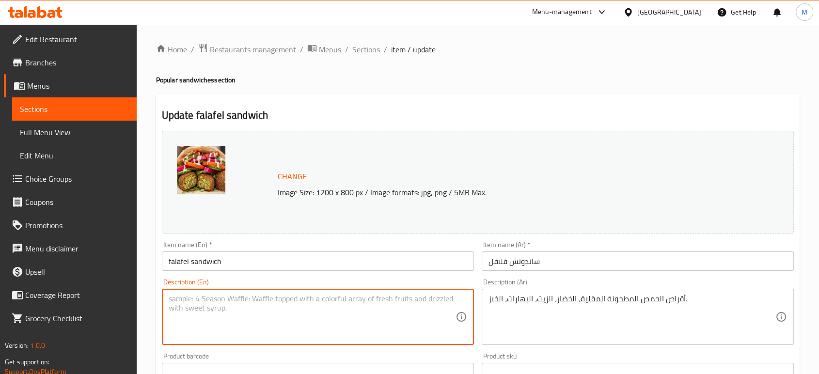
click at [293, 314] on textarea at bounding box center [312, 317] width 287 height 46
paste textarea "Fried ground chickpea patties, vegetables, oil, spices, bread."
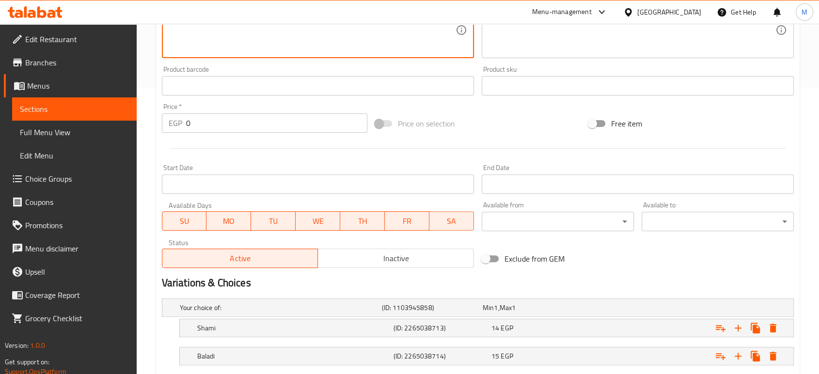
scroll to position [346, 0]
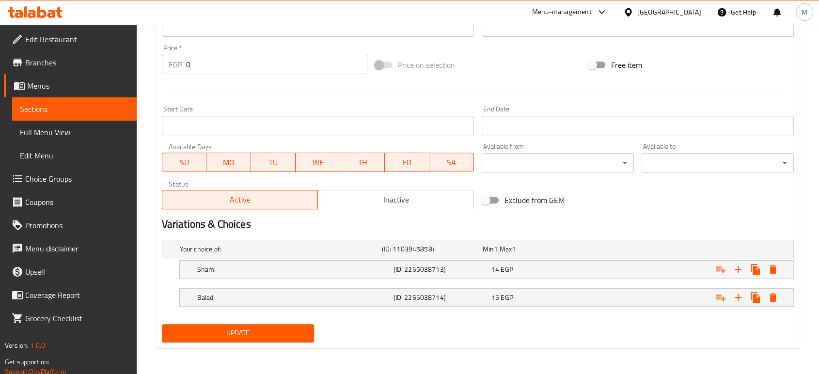
type textarea "Fried ground chickpea patties, vegetables, oil, spices, bread."
click at [262, 333] on span "Update" at bounding box center [238, 333] width 137 height 12
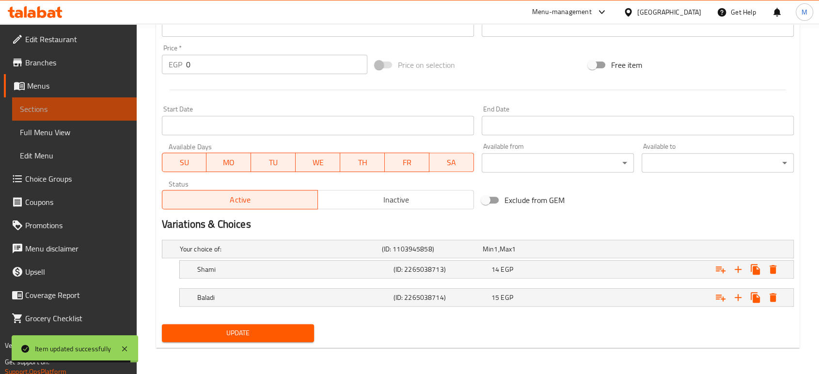
click at [44, 109] on span "Sections" at bounding box center [74, 109] width 109 height 12
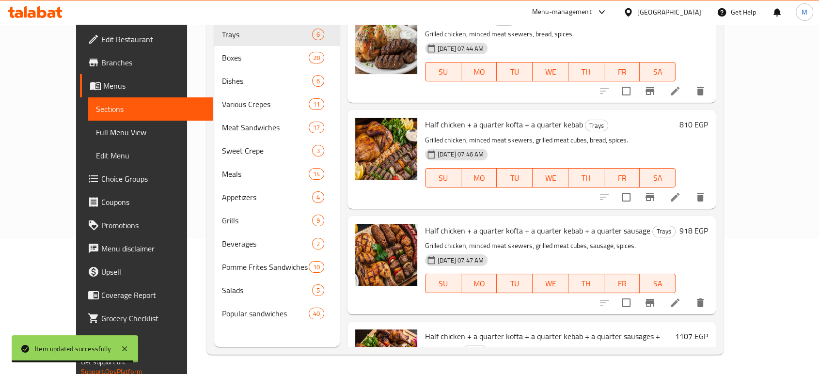
scroll to position [136, 0]
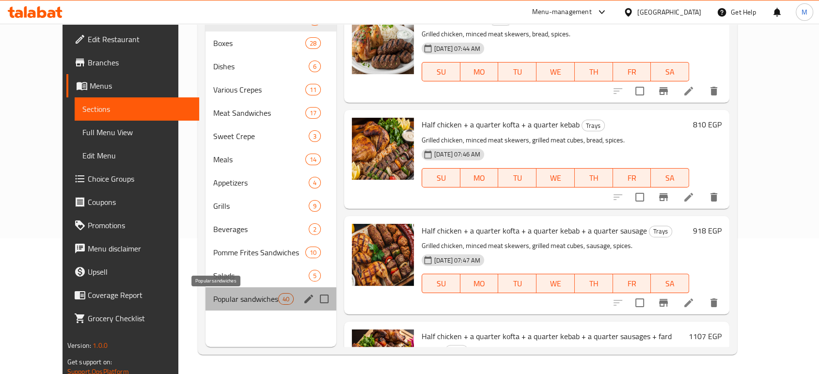
click at [213, 301] on span "Popular sandwiches" at bounding box center [245, 299] width 65 height 12
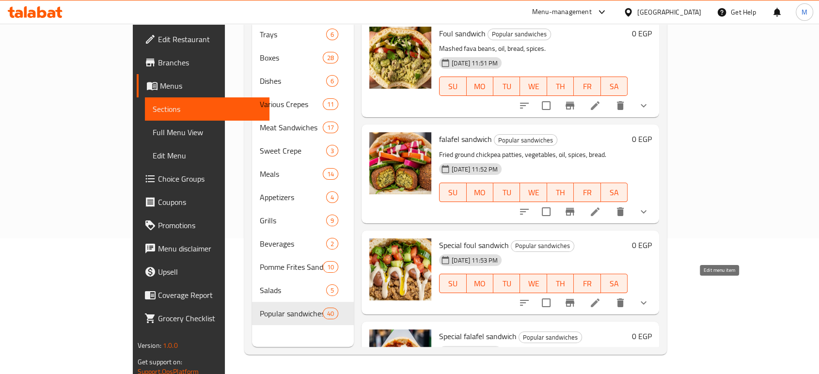
click at [601, 297] on icon at bounding box center [595, 303] width 12 height 12
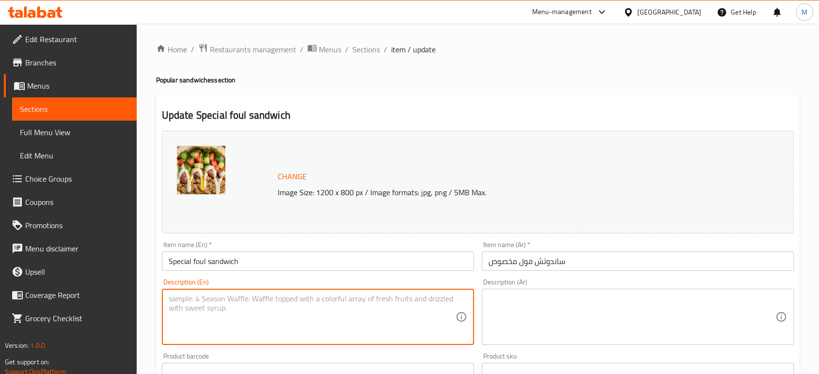
click at [390, 312] on textarea at bounding box center [312, 317] width 287 height 46
paste textarea "Mashed fava beans, vegetables, spices, oil, bread."
type textarea "Mashed fava beans, vegetables, spices, oil, bread."
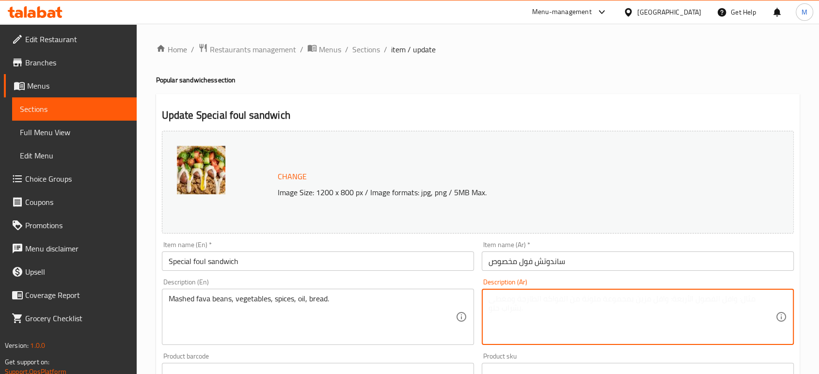
paste textarea "فول مهروس، خضار، بهارات، زيت، خبز."
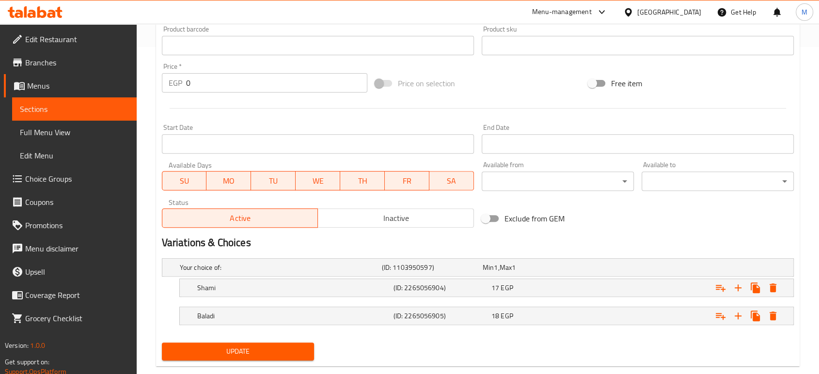
type textarea "فول مهروس، خضار، بهارات، زيت، خبز."
click at [283, 351] on span "Update" at bounding box center [238, 352] width 137 height 12
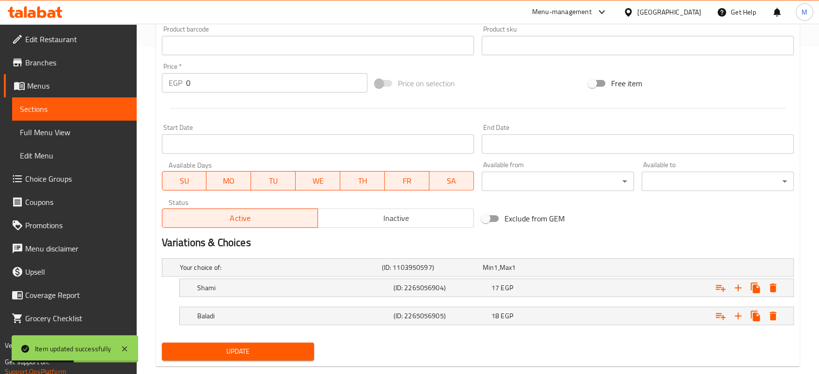
click at [63, 109] on span "Sections" at bounding box center [74, 109] width 109 height 12
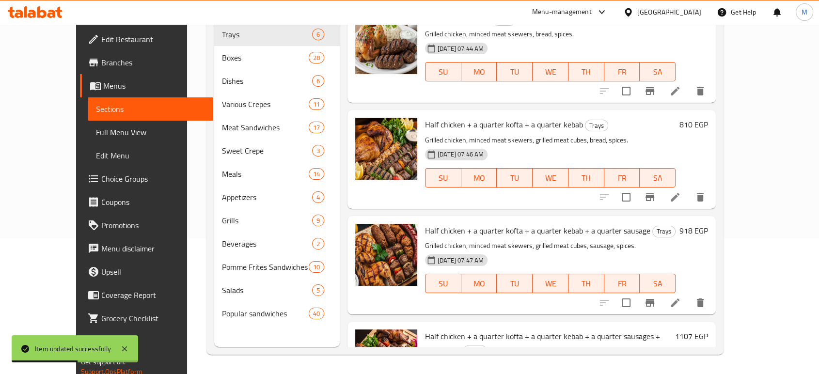
scroll to position [136, 0]
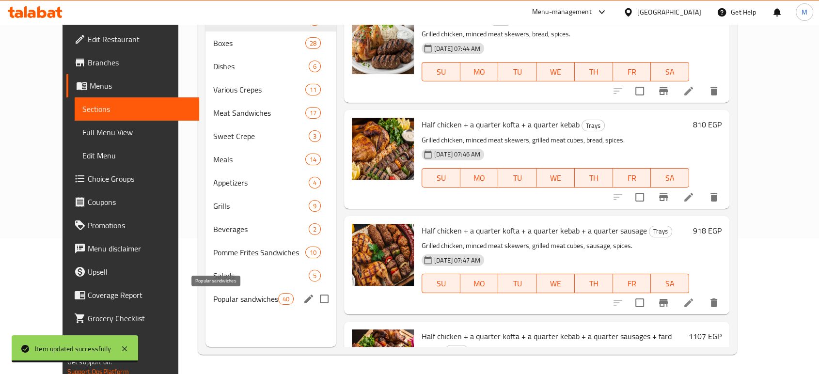
click at [213, 295] on span "Popular sandwiches" at bounding box center [245, 299] width 65 height 12
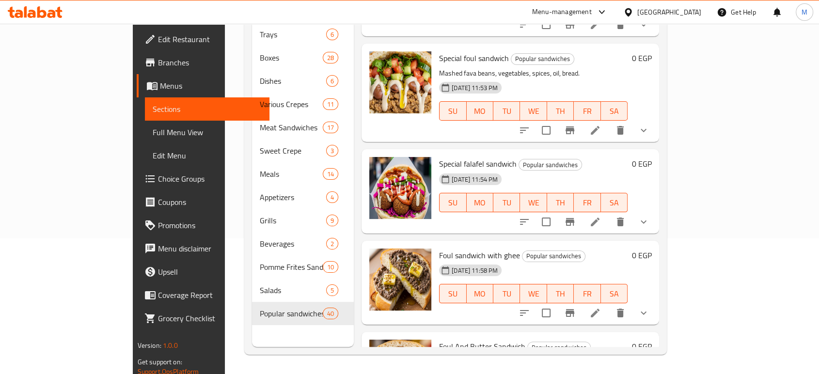
scroll to position [194, 0]
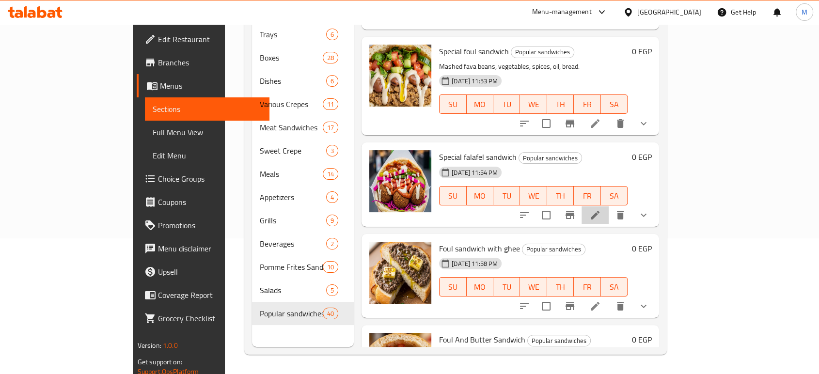
click at [609, 206] on li at bounding box center [595, 214] width 27 height 17
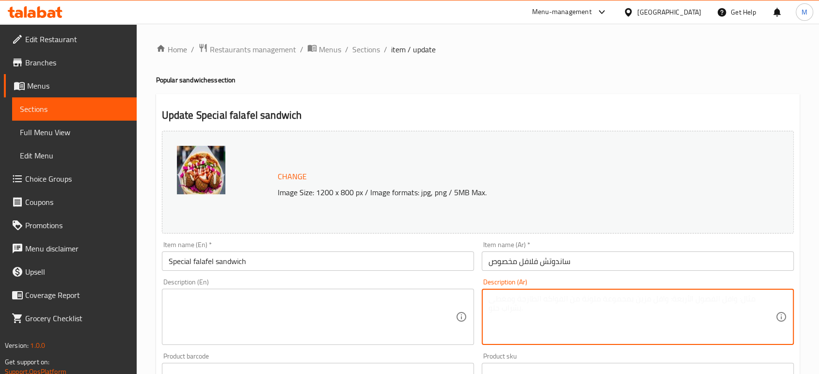
paste textarea "أقراص الحمص المقلية، الخضار، البهارات، الخبز."
type textarea "أقراص الحمص المقلية، الخضار، البهارات، الخبز."
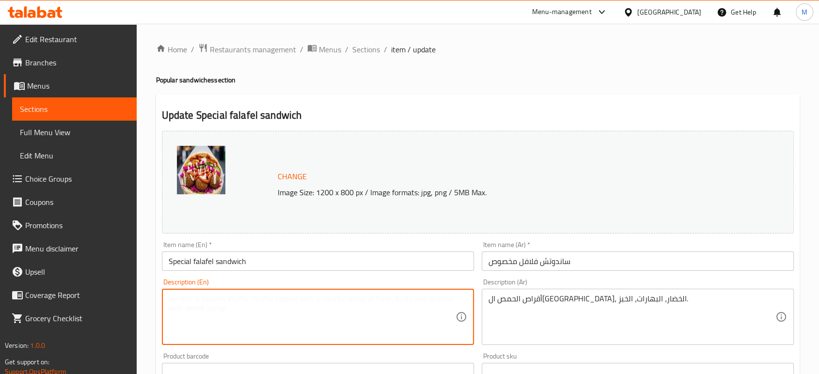
paste textarea "Fried ground chickpea patties, vegetables, spices, bread."
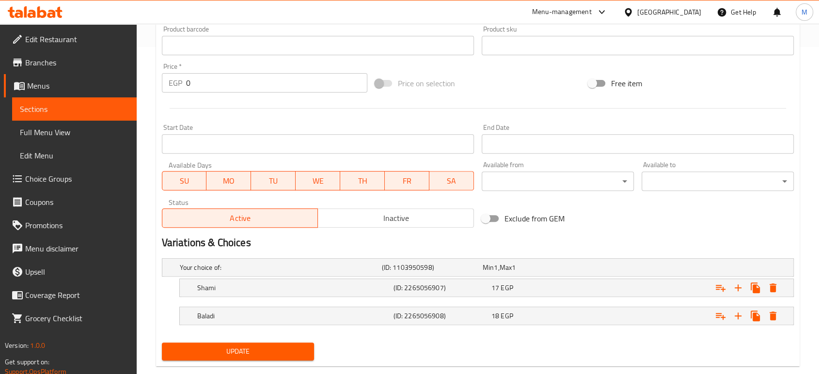
type textarea "Fried ground chickpea patties, vegetables, spices, bread."
click at [290, 353] on span "Update" at bounding box center [238, 352] width 137 height 12
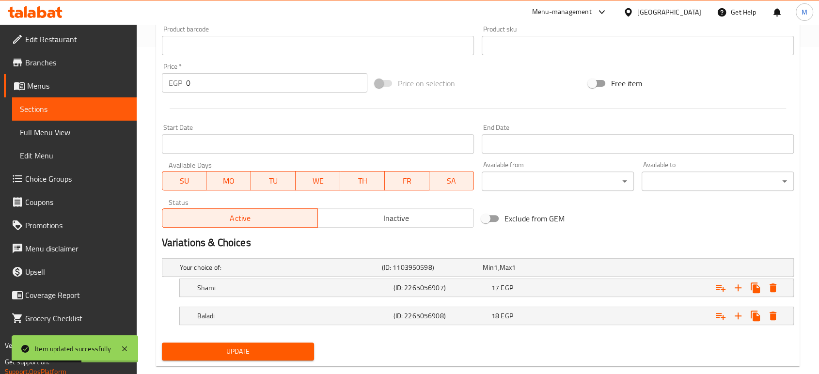
click at [72, 113] on span "Sections" at bounding box center [74, 109] width 109 height 12
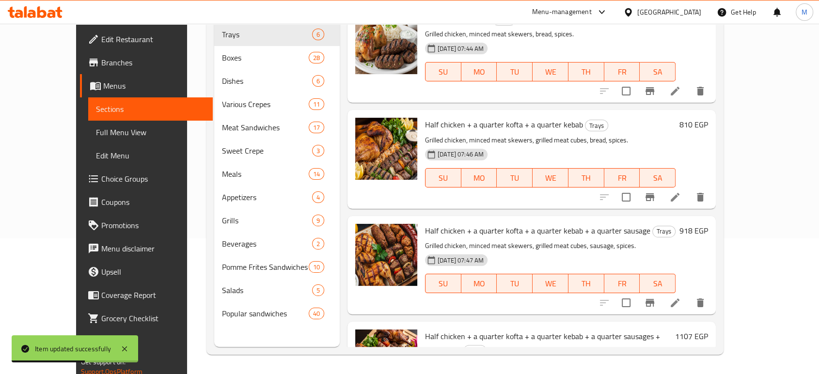
scroll to position [136, 0]
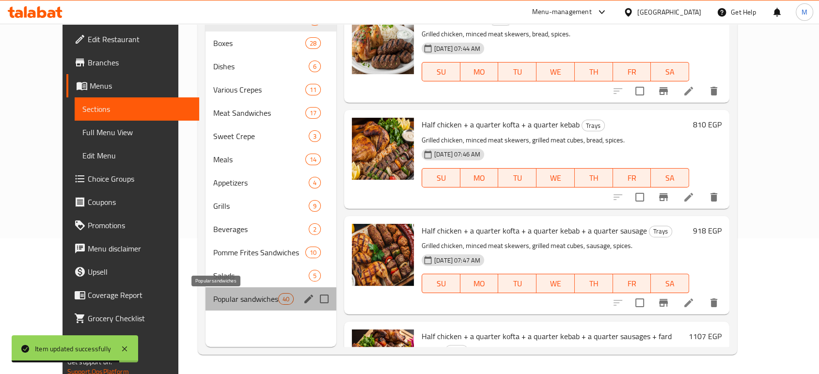
click at [213, 301] on span "Popular sandwiches" at bounding box center [245, 299] width 65 height 12
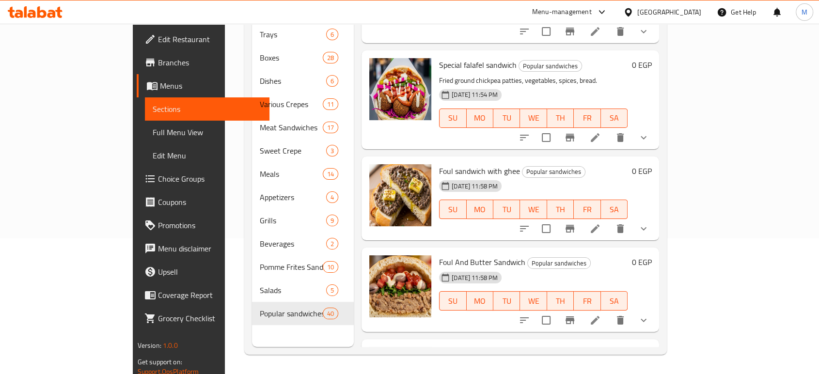
scroll to position [287, 0]
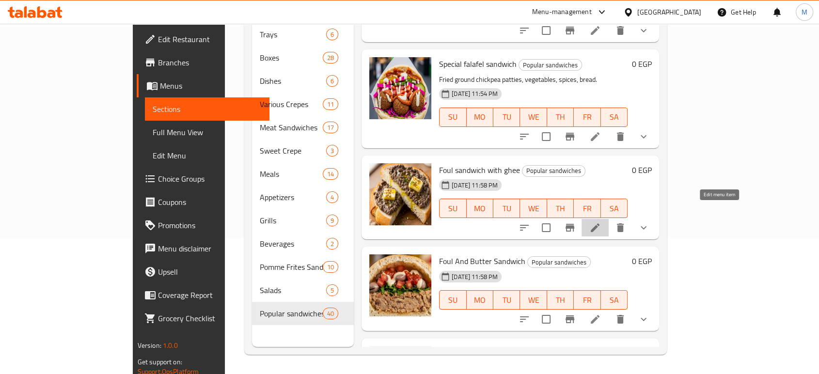
click at [601, 222] on icon at bounding box center [595, 228] width 12 height 12
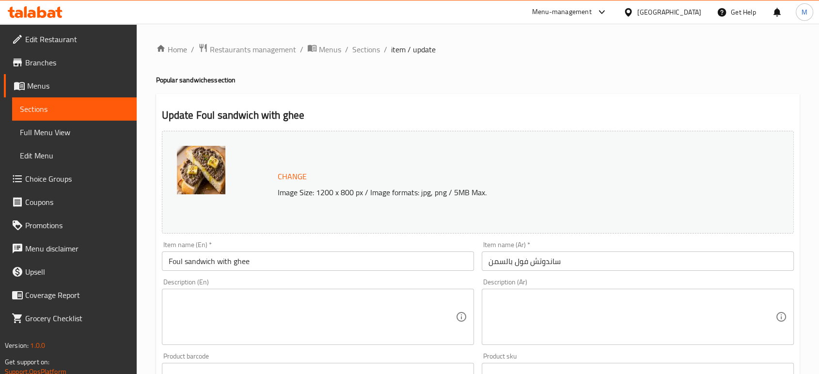
paste textarea "Mashed fava beans, clarified butter, bread, spices."
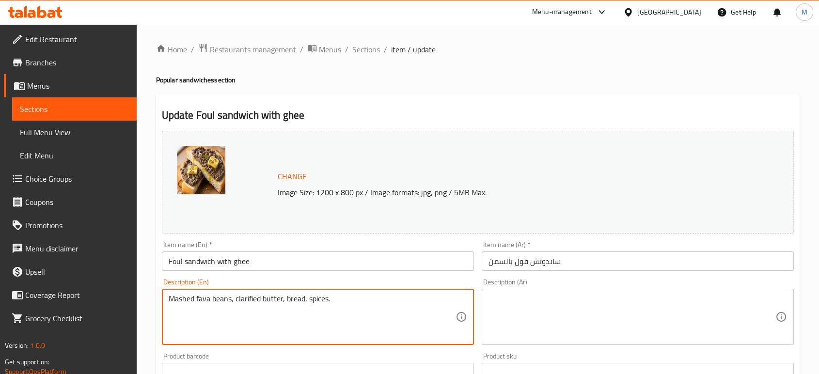
type textarea "Mashed fava beans, clarified butter, bread, spices."
paste textarea "فول مهروس، زبدة مصفاة، خبز، بهارات."
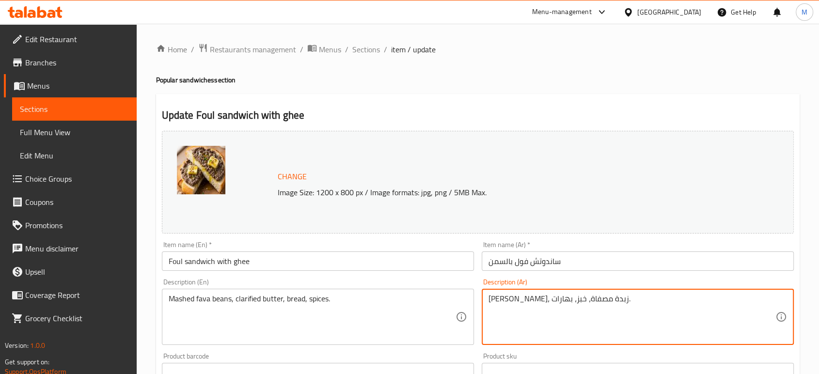
scroll to position [327, 0]
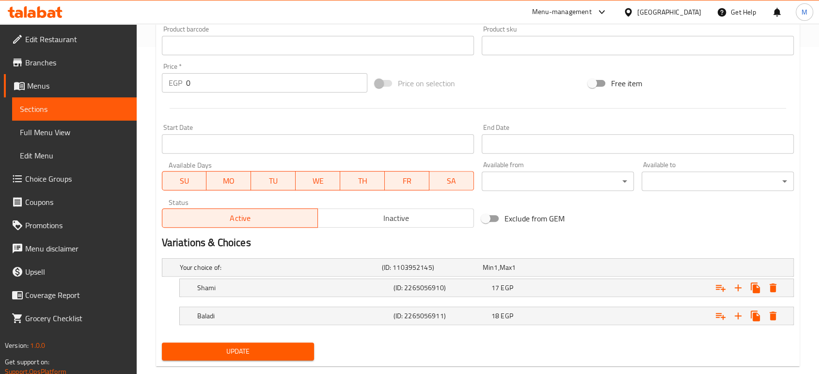
type textarea "فول مهروس، زبدة مصفاة، خبز، بهارات."
click at [293, 357] on button "Update" at bounding box center [238, 352] width 152 height 18
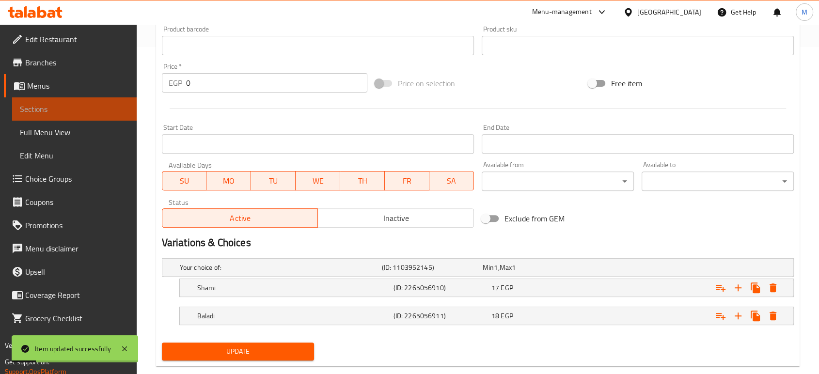
click at [90, 112] on span "Sections" at bounding box center [74, 109] width 109 height 12
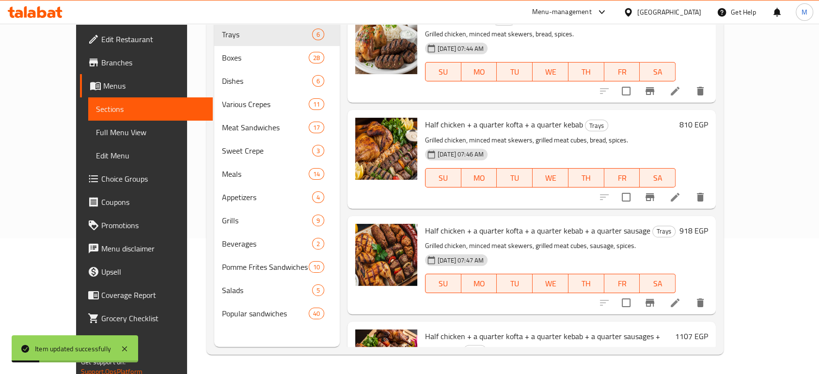
scroll to position [136, 0]
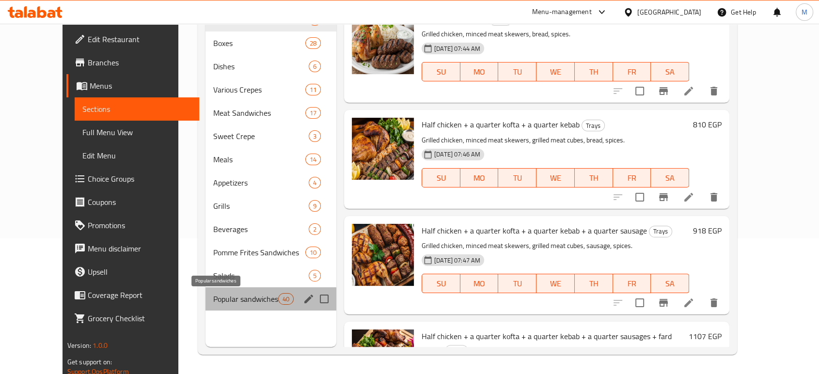
click at [216, 304] on span "Popular sandwiches" at bounding box center [245, 299] width 65 height 12
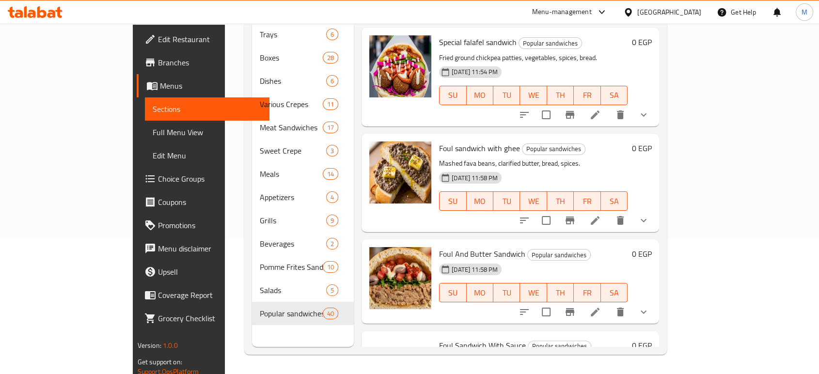
scroll to position [366, 0]
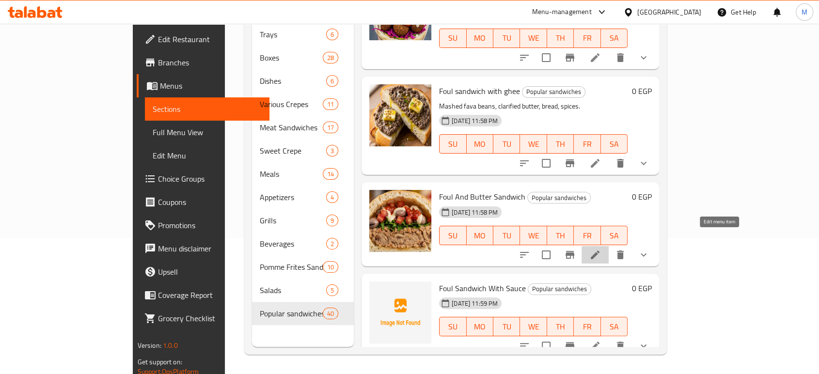
click at [601, 249] on icon at bounding box center [595, 255] width 12 height 12
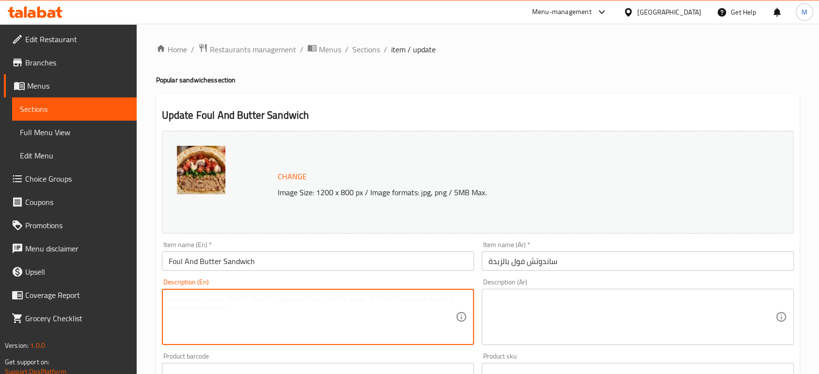
click at [294, 303] on textarea at bounding box center [312, 317] width 287 height 46
paste textarea "Mashed fava beans, butter, bread, spices."
type textarea "Mashed fava beans, butter, bread, spices."
paste textarea "فول مهروس، زبدة، خبز، بهارات."
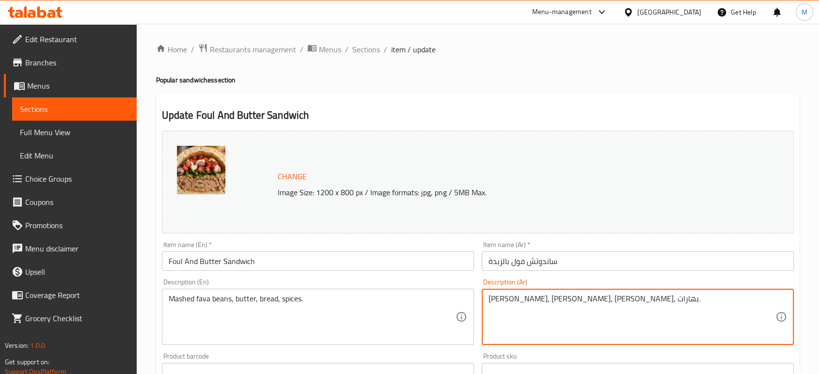
scroll to position [327, 0]
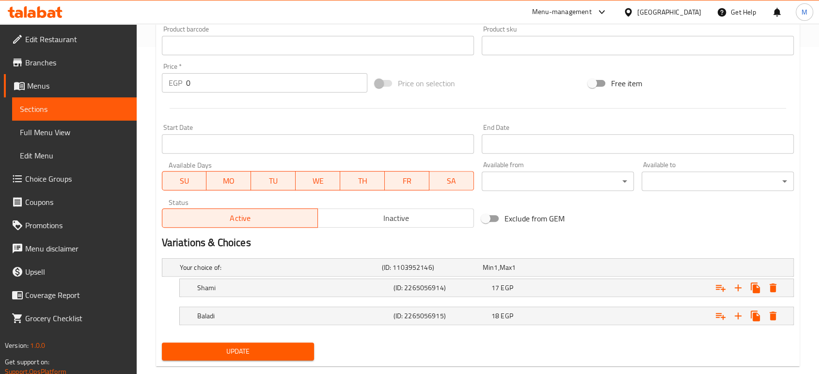
type textarea "فول مهروس، زبدة، خبز، بهارات."
click at [299, 355] on span "Update" at bounding box center [238, 352] width 137 height 12
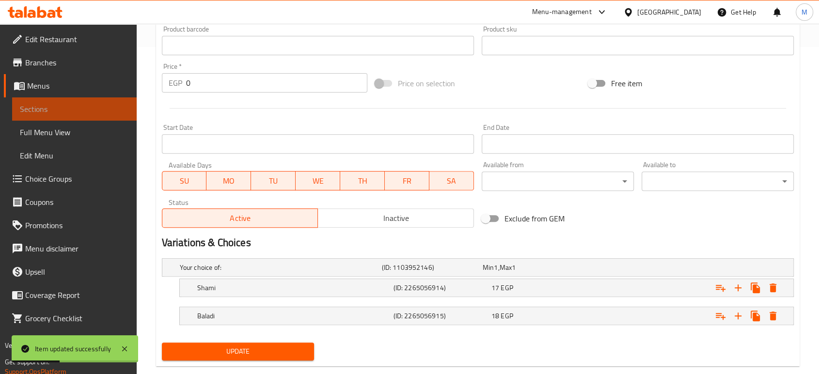
click at [53, 106] on span "Sections" at bounding box center [74, 109] width 109 height 12
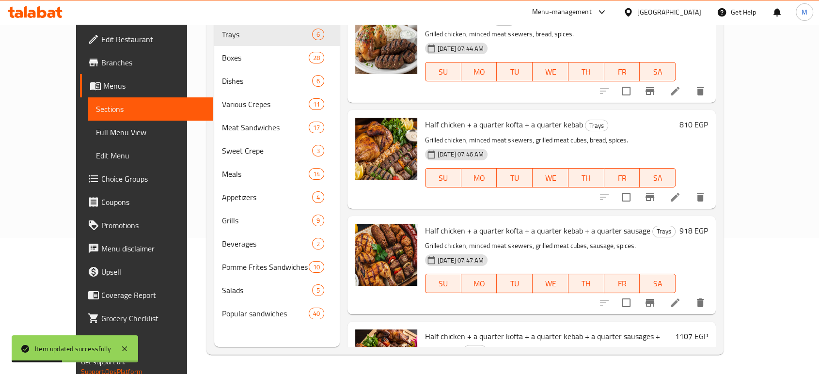
scroll to position [136, 0]
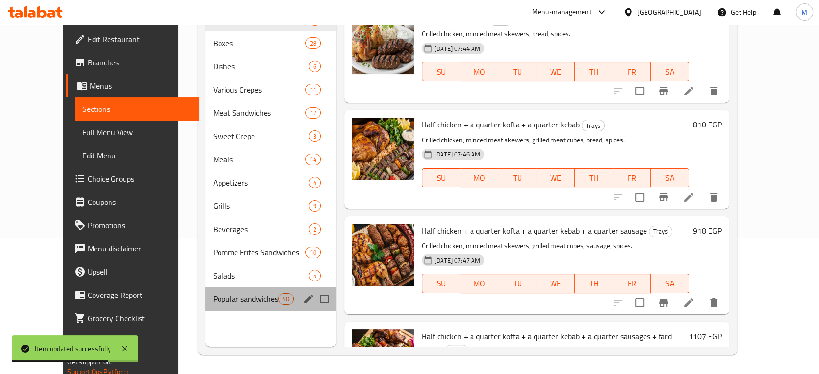
click at [206, 289] on div "Popular sandwiches 40" at bounding box center [271, 298] width 131 height 23
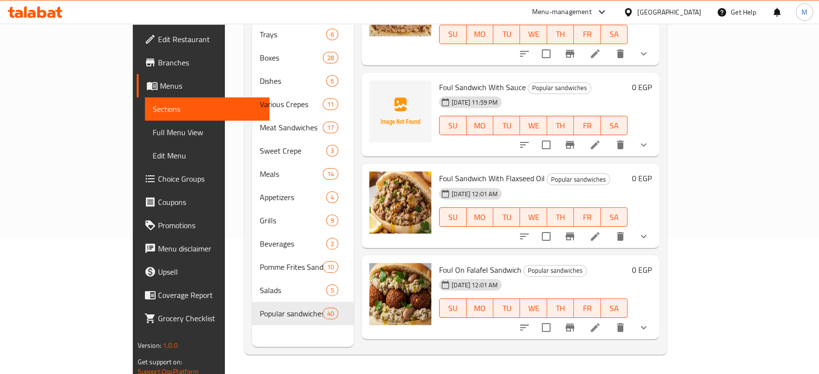
scroll to position [610, 0]
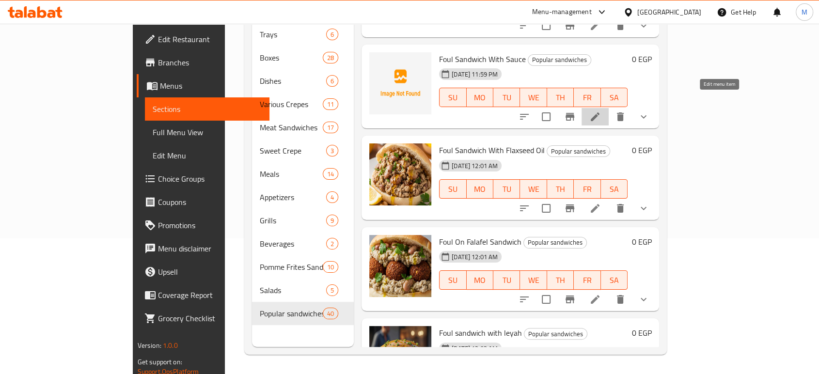
click at [600, 112] on icon at bounding box center [595, 116] width 9 height 9
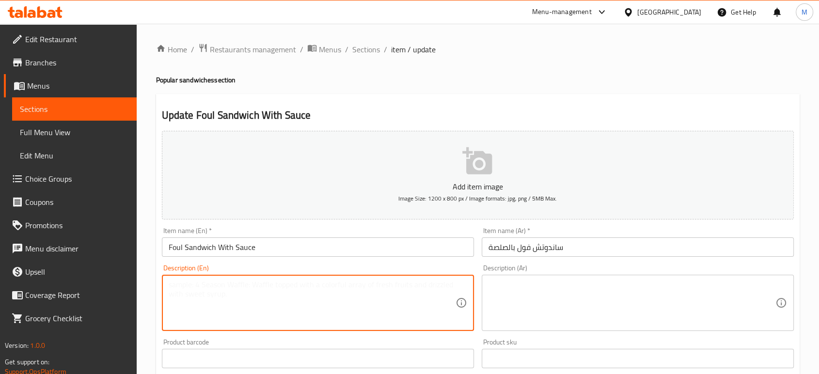
click at [260, 295] on textarea at bounding box center [312, 303] width 287 height 46
paste textarea "Mashed fava beans, special sauce, bread, spices."
type textarea "Mashed fava beans, special sauce, bread, spices."
paste textarea "فول مهروس، صلصة خاصة، خبز، بهارات."
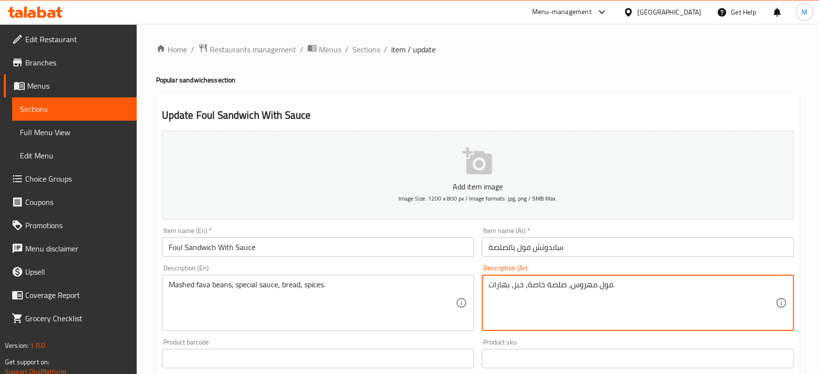
scroll to position [327, 0]
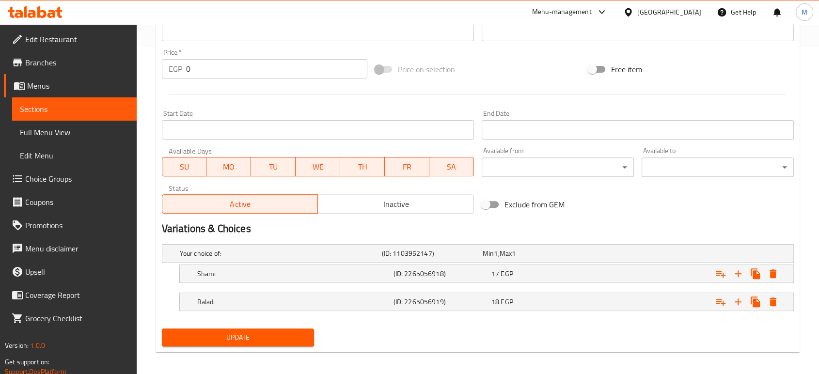
type textarea "فول مهروس، صلصة خاصة، خبز، بهارات."
click at [290, 332] on span "Update" at bounding box center [238, 338] width 137 height 12
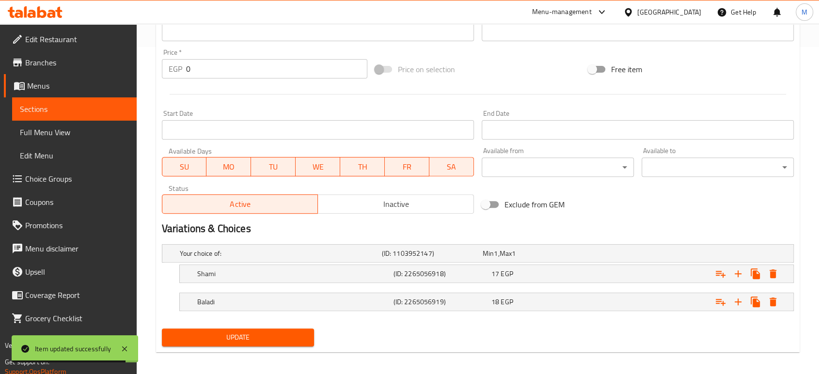
scroll to position [0, 0]
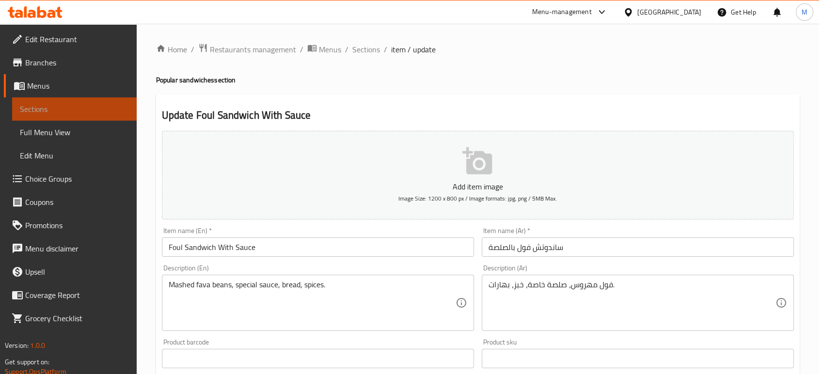
click at [63, 112] on span "Sections" at bounding box center [74, 109] width 109 height 12
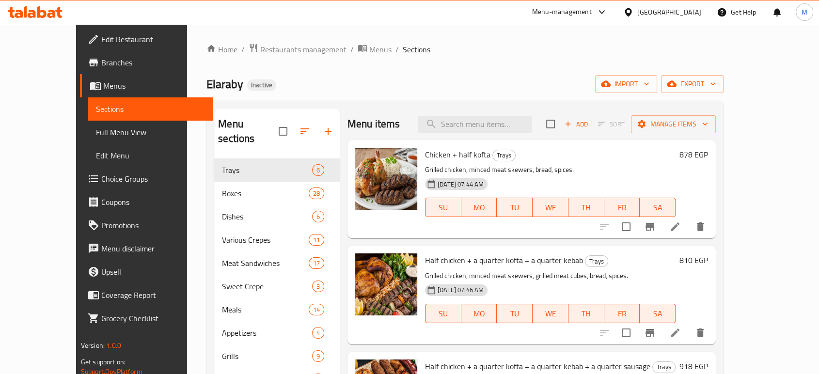
scroll to position [136, 0]
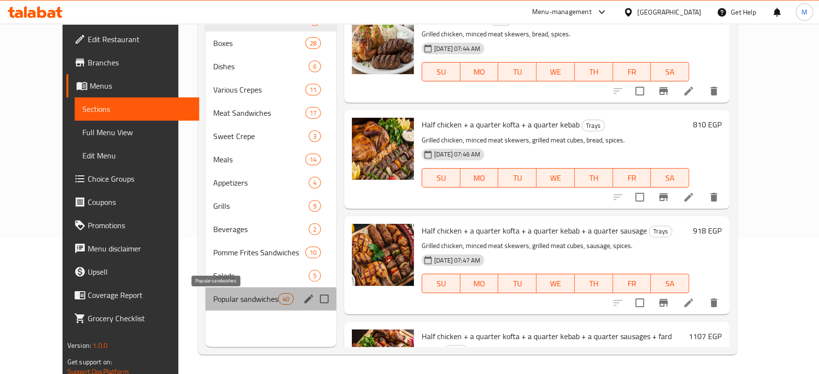
click at [213, 297] on span "Popular sandwiches" at bounding box center [245, 299] width 65 height 12
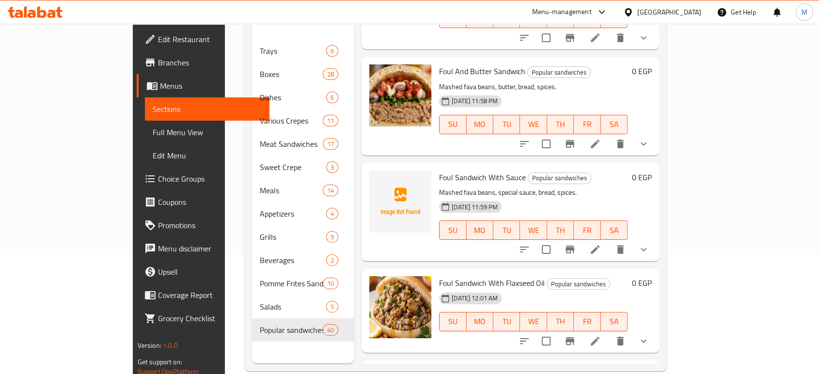
scroll to position [136, 0]
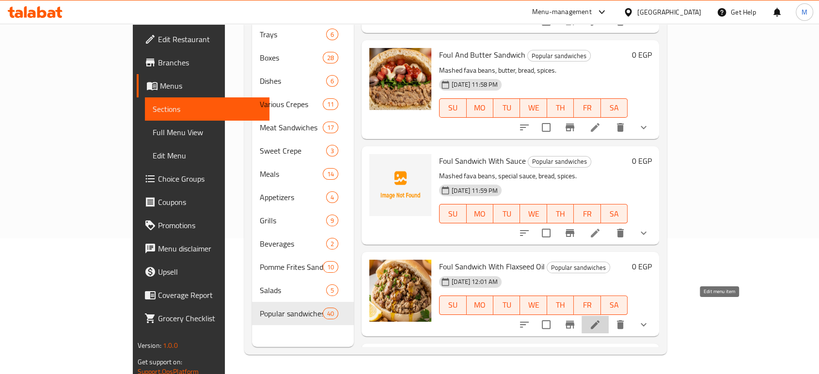
click at [600, 320] on icon at bounding box center [595, 324] width 9 height 9
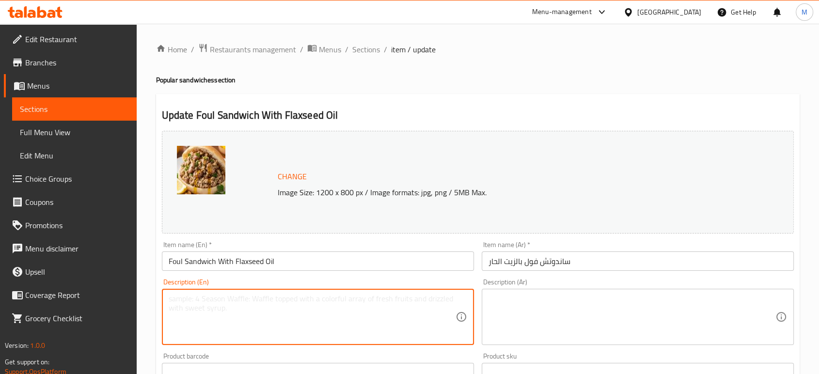
paste textarea "Mashed fava beans, flaxseed oil, bread, spices."
type textarea "Mashed fava beans, flaxseed oil, bread, spices."
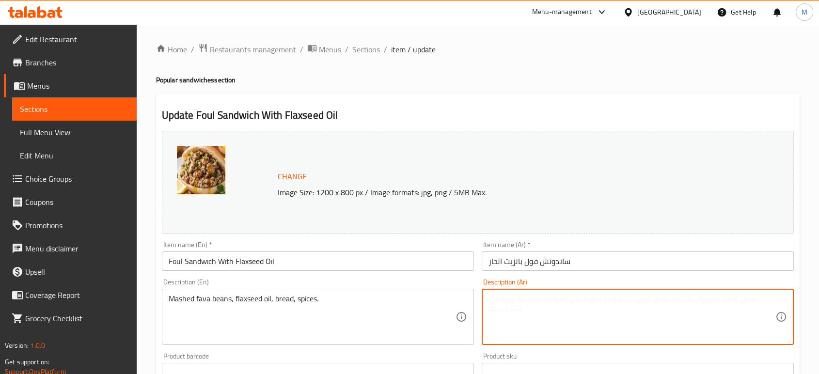
click at [570, 308] on textarea at bounding box center [632, 317] width 287 height 46
paste textarea "فول مهروس، زيت بذرة الكتان، خبز، بهارات."
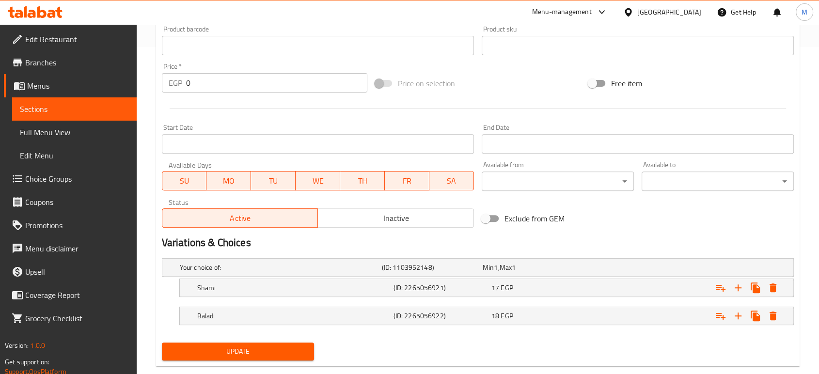
type textarea "فول مهروس، زيت بذرة الكتان، خبز، بهارات."
click at [297, 354] on span "Update" at bounding box center [238, 352] width 137 height 12
click at [112, 113] on span "Sections" at bounding box center [74, 109] width 109 height 12
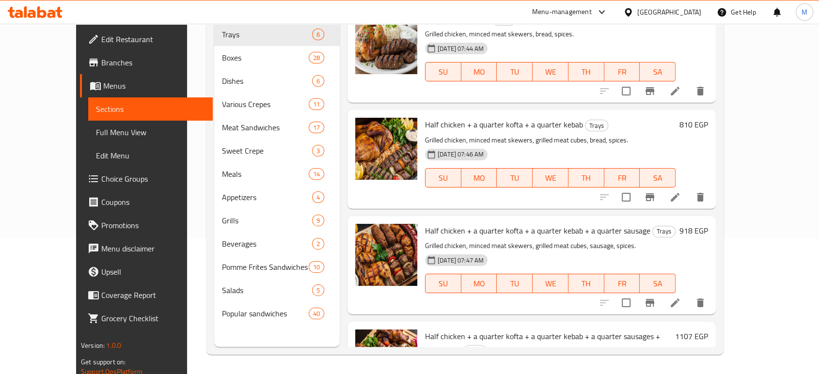
scroll to position [136, 0]
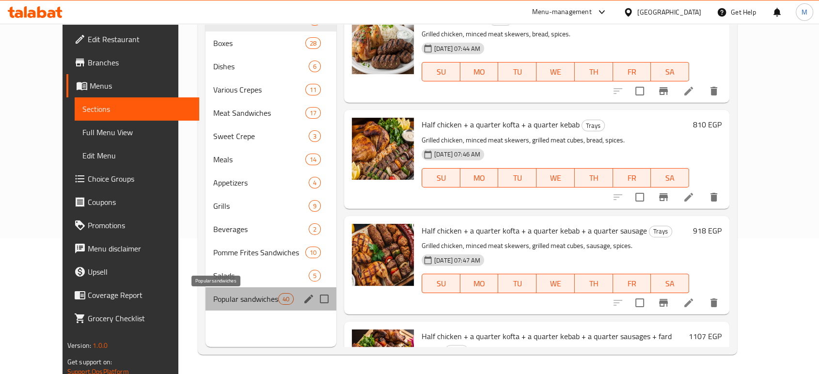
click at [213, 294] on span "Popular sandwiches" at bounding box center [245, 299] width 65 height 12
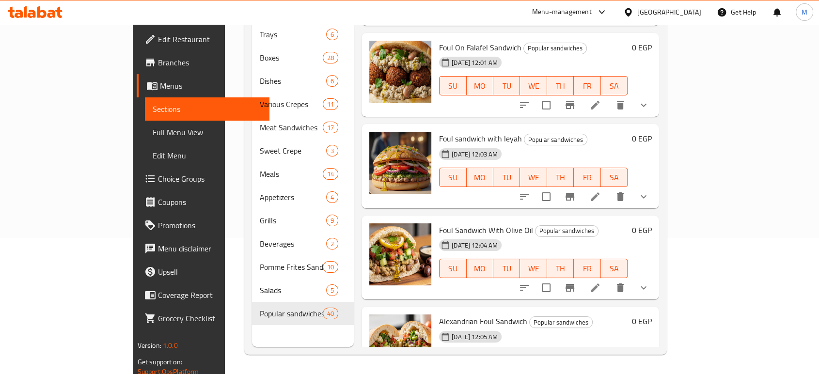
scroll to position [849, 0]
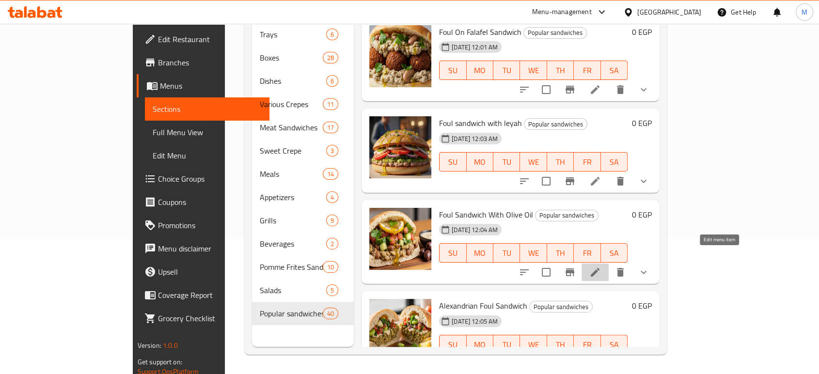
click at [601, 267] on icon at bounding box center [595, 273] width 12 height 12
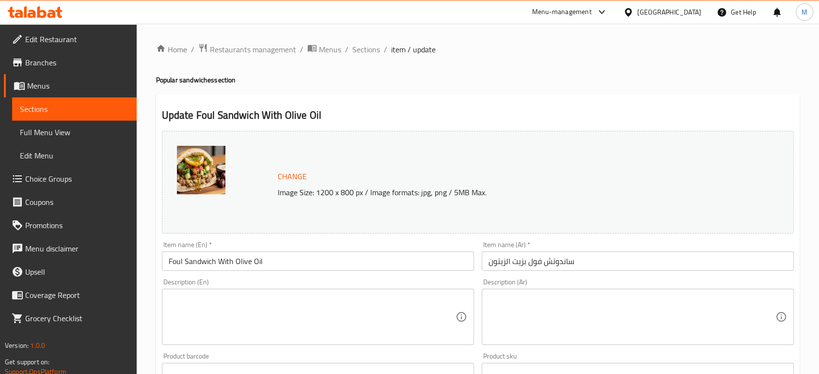
click at [233, 302] on textarea at bounding box center [312, 317] width 287 height 46
paste textarea "Mashed fava beans, olive oil, bread, spices."
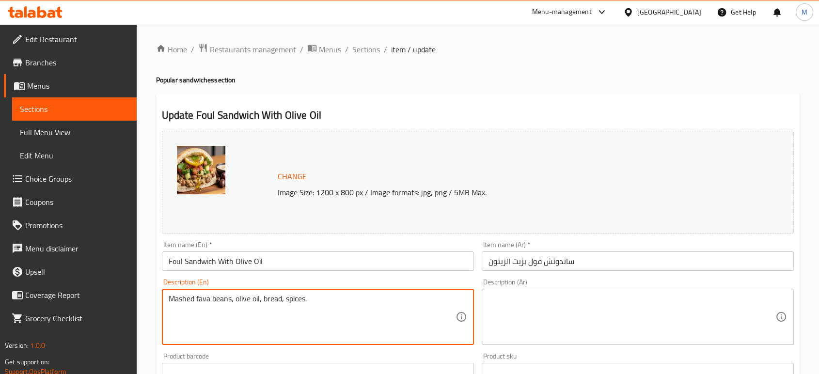
type textarea "Mashed fava beans, olive oil, bread, spices."
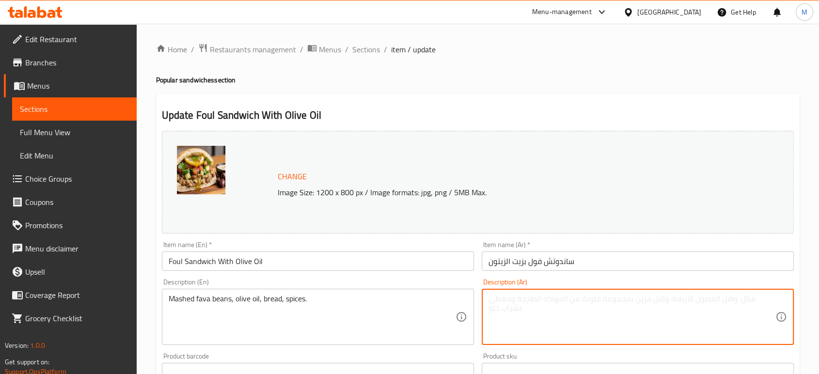
paste textarea "فول مهروس، زيت زيتون، خبز، بهارات."
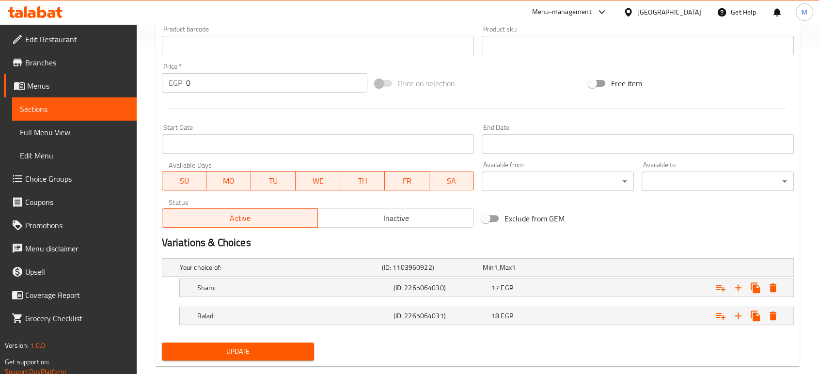
type textarea "فول مهروس، زيت زيتون، خبز، بهارات."
click at [285, 357] on button "Update" at bounding box center [238, 352] width 152 height 18
click at [107, 107] on span "Sections" at bounding box center [74, 109] width 109 height 12
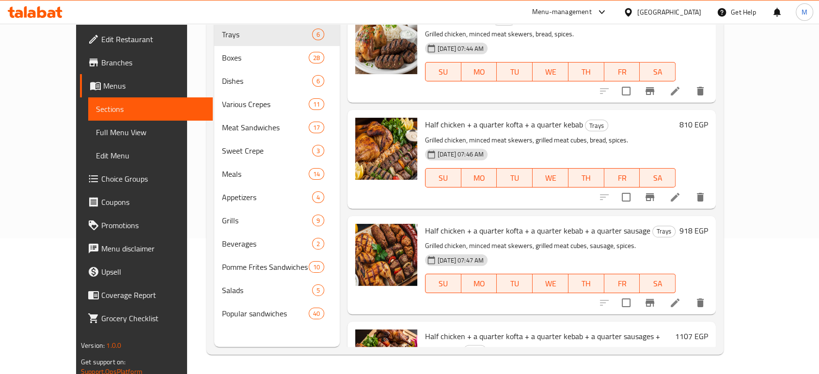
scroll to position [136, 0]
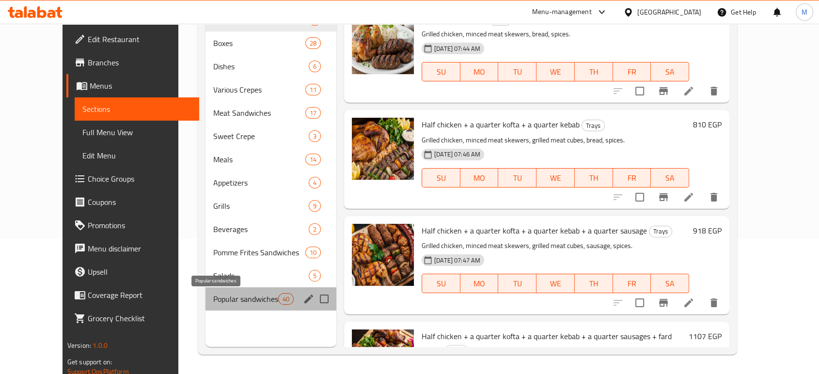
click at [230, 299] on span "Popular sandwiches" at bounding box center [245, 299] width 65 height 12
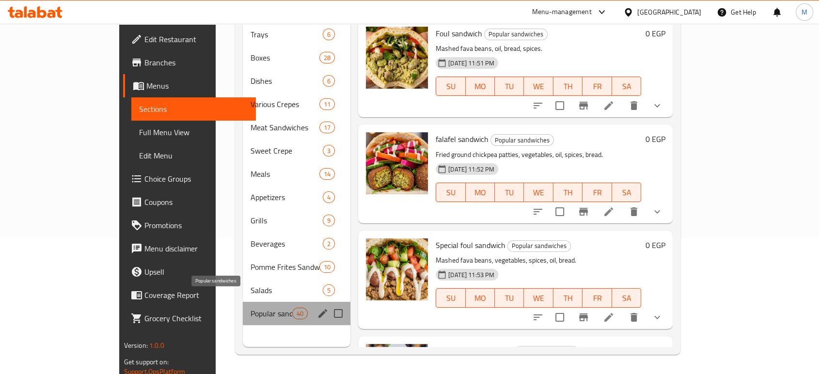
click at [251, 308] on span "Popular sandwiches" at bounding box center [271, 314] width 41 height 12
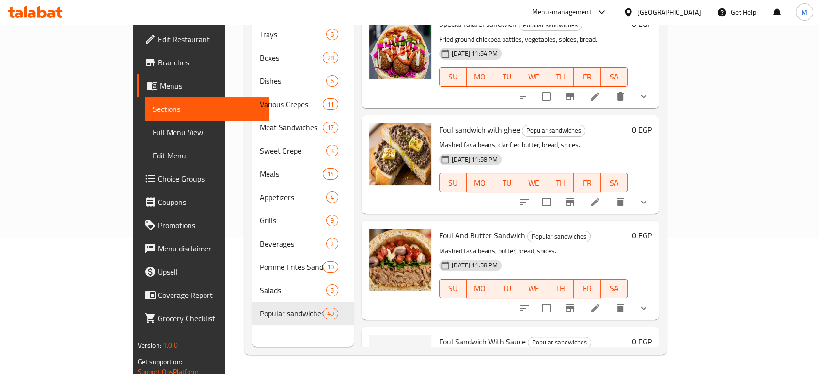
scroll to position [655, 0]
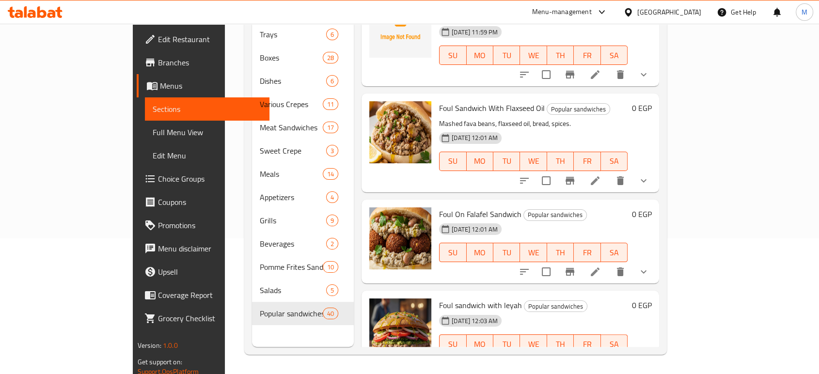
click at [659, 347] on div "Menu items Add Sort Manage items Foul sandwich Popular sandwiches Mashed fava b…" at bounding box center [506, 160] width 305 height 374
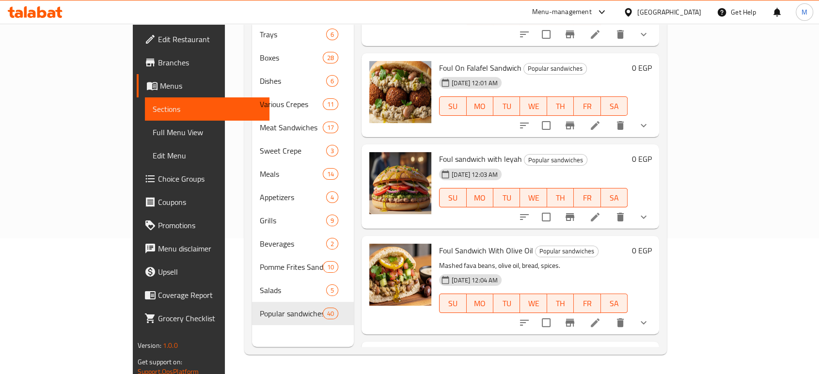
click at [659, 347] on div "Menu items Add Sort Manage items Foul sandwich Popular sandwiches Mashed fava b…" at bounding box center [506, 160] width 305 height 374
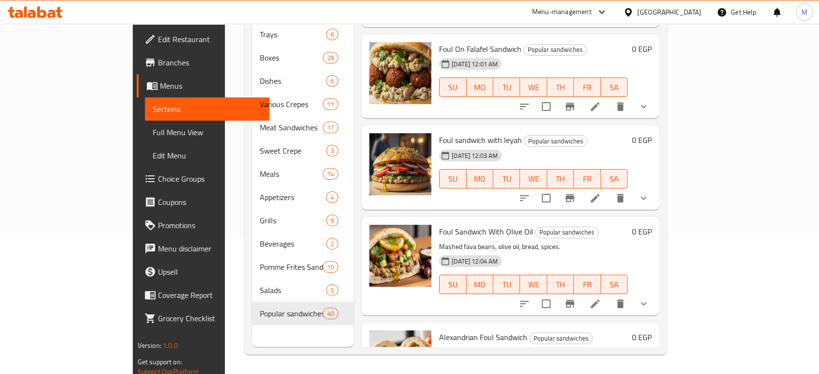
click at [659, 347] on div "Menu items Add Sort Manage items Foul sandwich Popular sandwiches Mashed fava b…" at bounding box center [506, 160] width 305 height 374
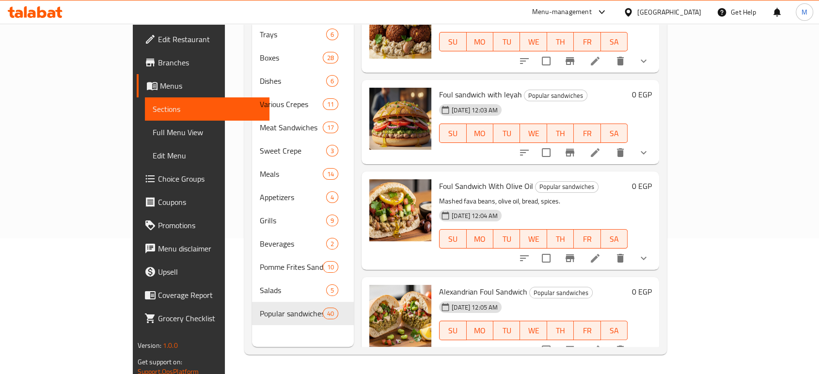
click at [659, 347] on div "Menu items Add Sort Manage items Foul sandwich Popular sandwiches Mashed fava b…" at bounding box center [506, 160] width 305 height 374
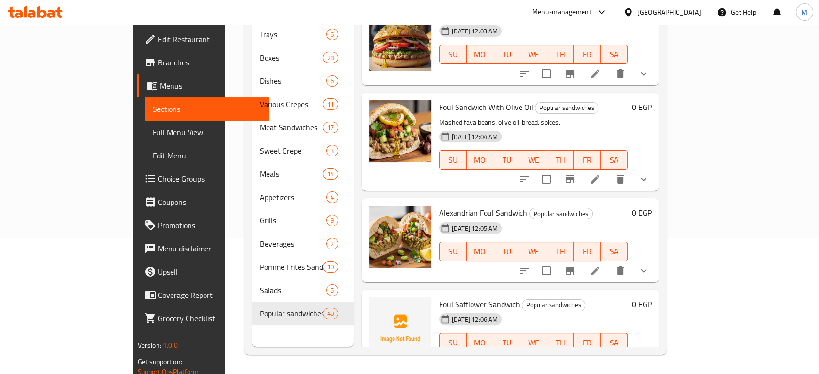
scroll to position [970, 0]
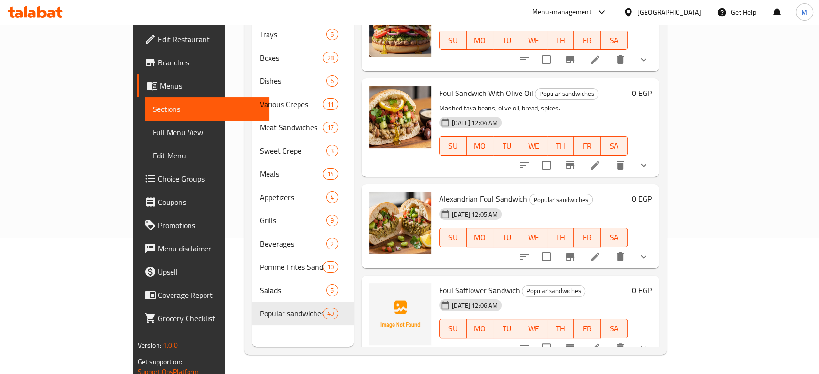
drag, startPoint x: 788, startPoint y: 347, endPoint x: 719, endPoint y: 240, distance: 127.6
click at [659, 240] on div "Menu items Add Sort Manage items Foul sandwich Popular sandwiches Mashed fava b…" at bounding box center [506, 160] width 305 height 374
click at [601, 251] on icon at bounding box center [595, 257] width 12 height 12
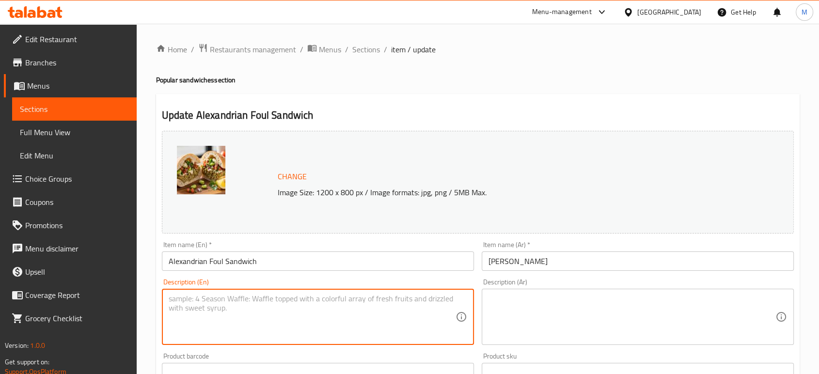
paste textarea "Mashed fava beans, tomatoes, peppers, onion, bread, spices."
type textarea "Mashed fava beans, tomatoes, peppers, onion, bread, spices."
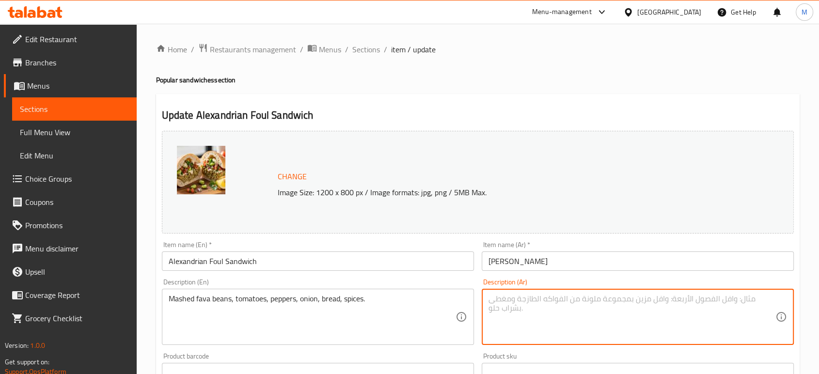
paste textarea "فول مهروس، طماطم، فلفل، بصل، خبز، بهارات."
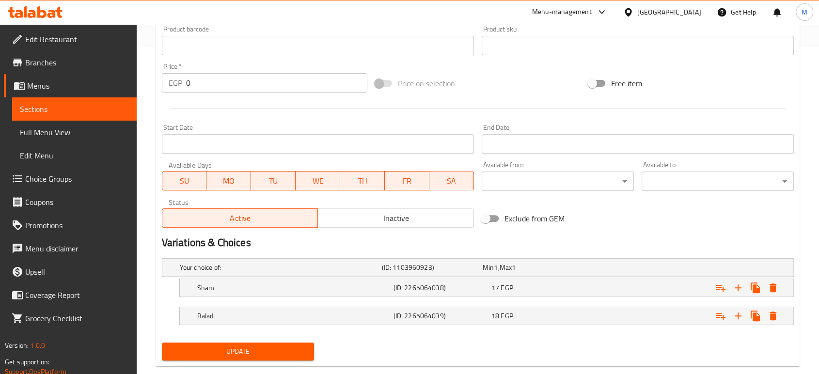
type textarea "فول مهروس، طماطم، فلفل، بصل، خبز، بهارات."
click at [296, 344] on button "Update" at bounding box center [238, 352] width 152 height 18
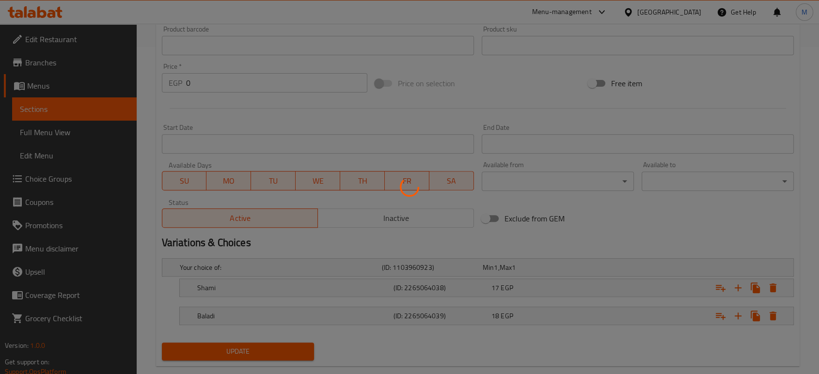
click at [94, 114] on div at bounding box center [409, 187] width 819 height 374
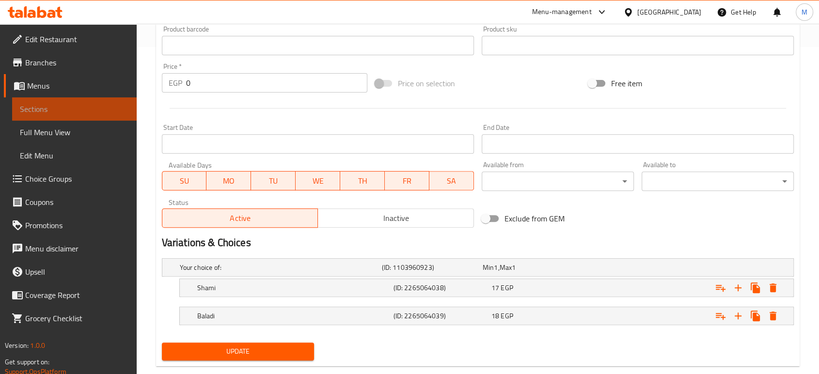
click at [39, 108] on span "Sections" at bounding box center [74, 109] width 109 height 12
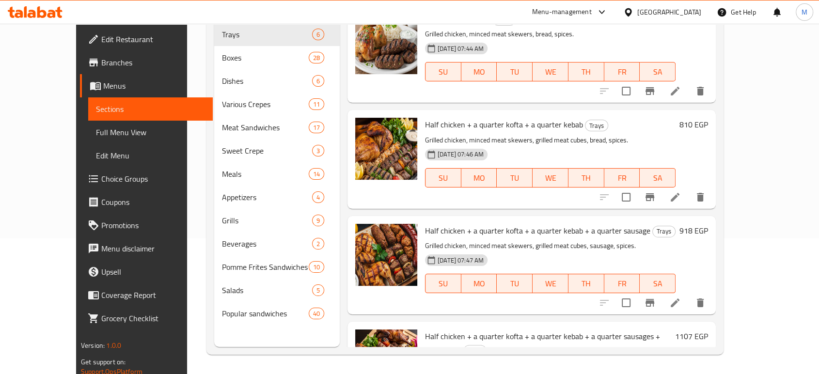
scroll to position [136, 0]
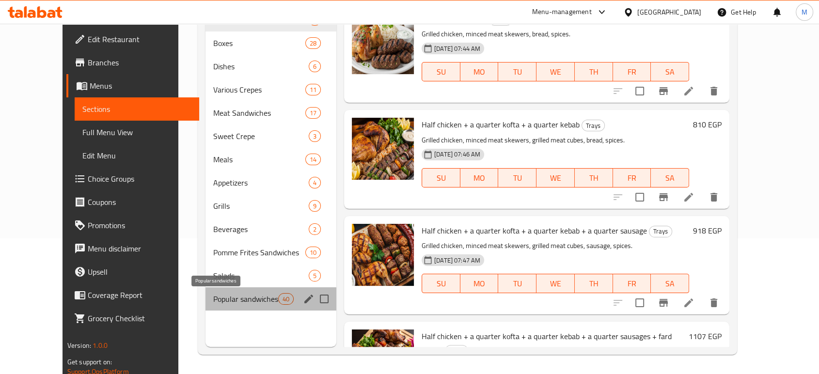
click at [213, 300] on span "Popular sandwiches" at bounding box center [245, 299] width 65 height 12
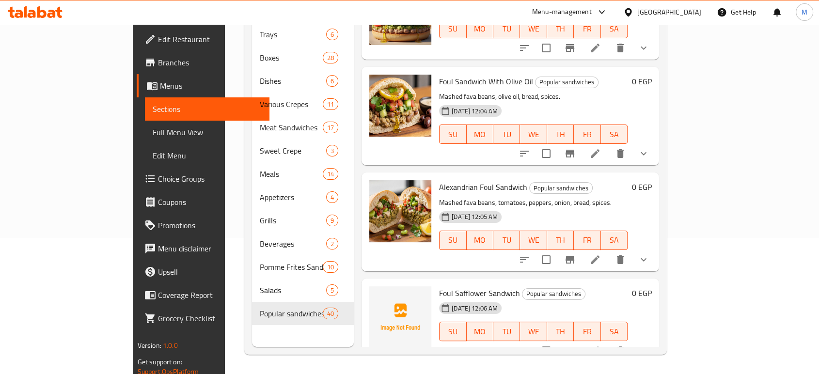
scroll to position [1284, 0]
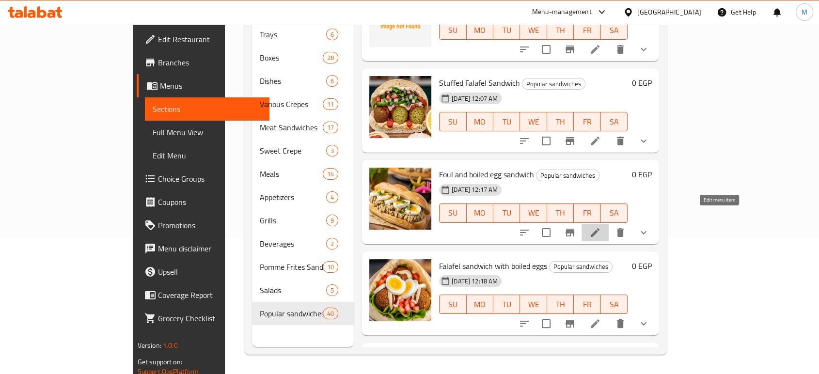
click at [601, 227] on icon at bounding box center [595, 233] width 12 height 12
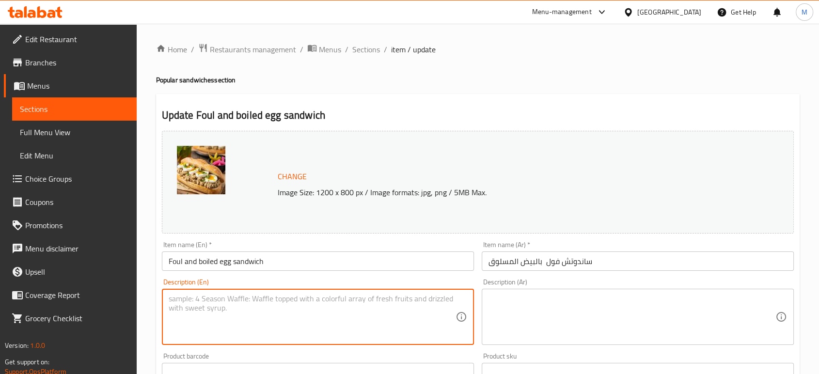
click at [295, 306] on textarea at bounding box center [312, 317] width 287 height 46
paste textarea "Mashed fava beans, hard-boiled egg, bread, spices."
type textarea "Mashed fava beans, hard-boiled egg, bread, spices."
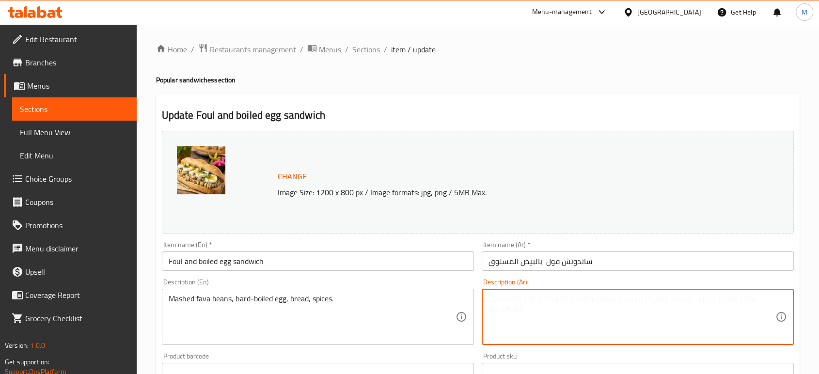
paste textarea "فول مهروس، بيض مسلوق، خبز، بهارات."
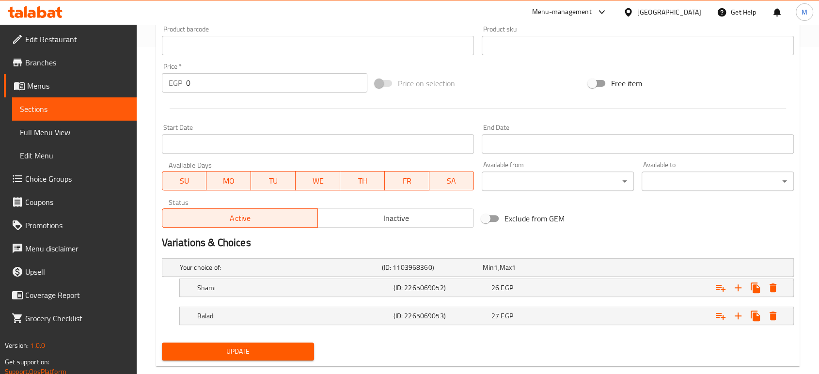
type textarea "فول مهروس، بيض مسلوق، خبز، بهارات."
click at [248, 354] on span "Update" at bounding box center [238, 352] width 137 height 12
click at [116, 100] on link "Sections" at bounding box center [74, 108] width 125 height 23
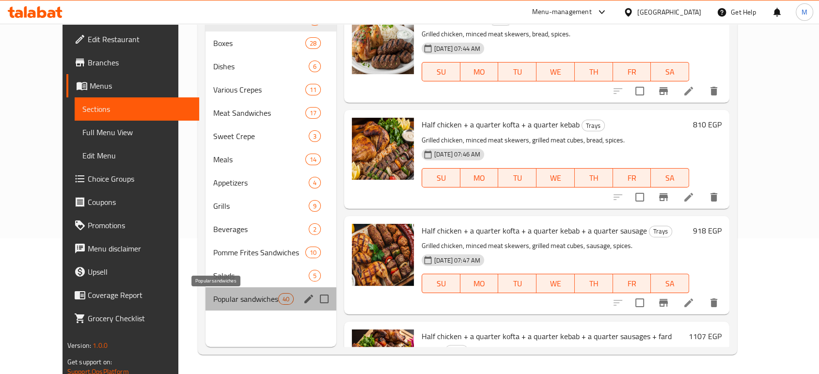
click at [213, 298] on span "Popular sandwiches" at bounding box center [245, 299] width 65 height 12
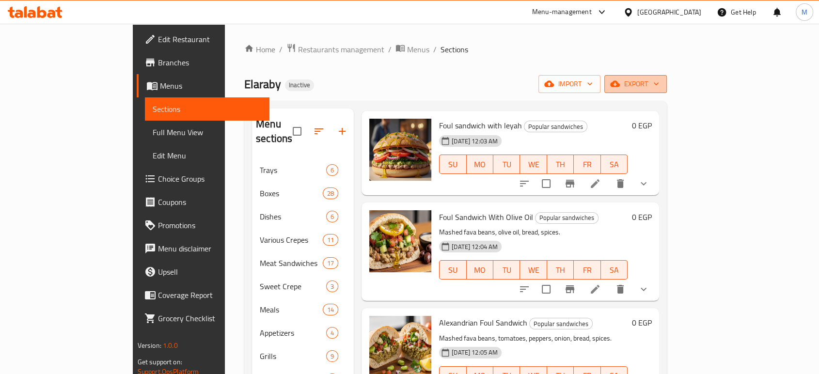
click at [659, 81] on span "export" at bounding box center [635, 84] width 47 height 12
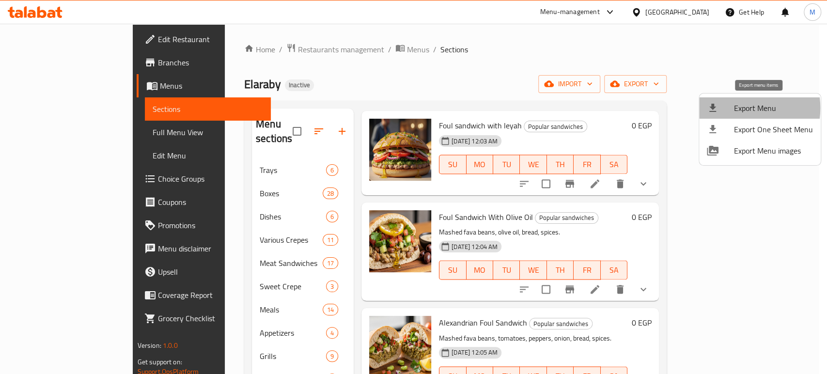
click at [737, 108] on span "Export Menu" at bounding box center [773, 108] width 79 height 12
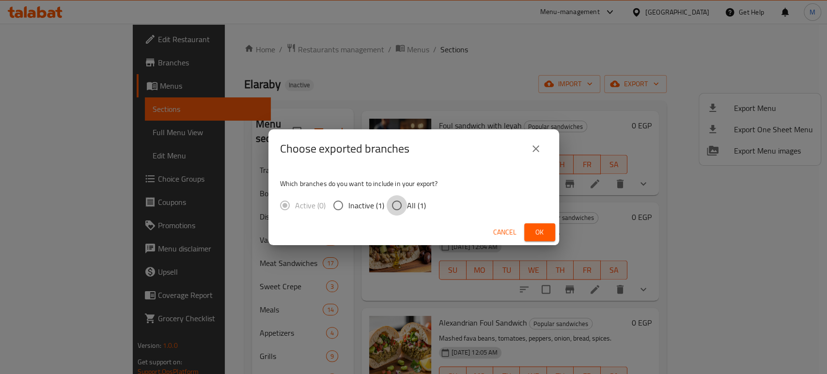
click at [395, 208] on input "All (1)" at bounding box center [397, 205] width 20 height 20
radio input "true"
click at [535, 236] on span "Ok" at bounding box center [540, 232] width 16 height 12
